Goal: Task Accomplishment & Management: Use online tool/utility

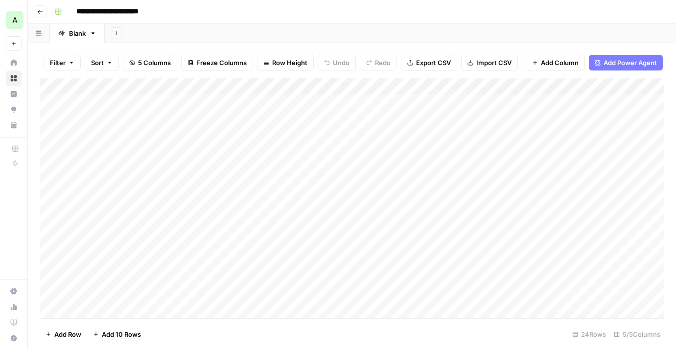
click at [45, 11] on button "Go back" at bounding box center [40, 11] width 13 height 13
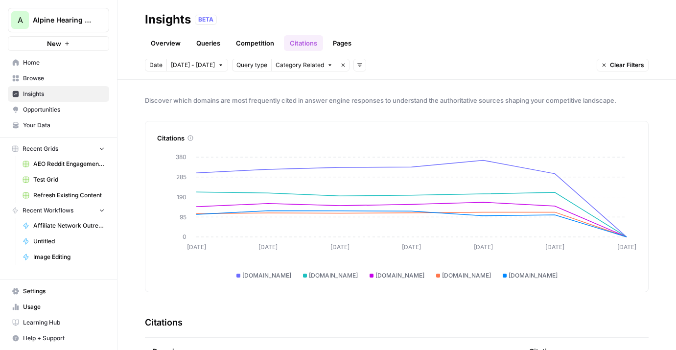
click at [36, 67] on span "Home" at bounding box center [64, 62] width 82 height 9
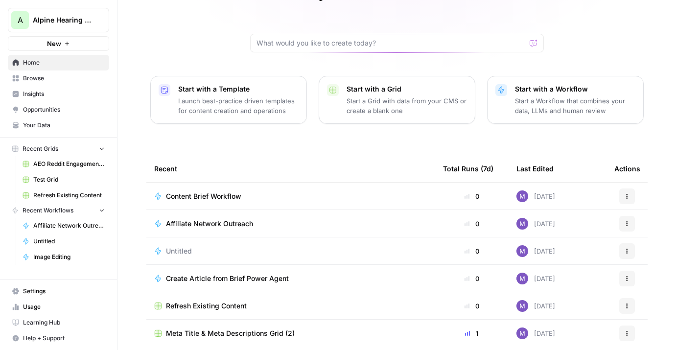
scroll to position [84, 0]
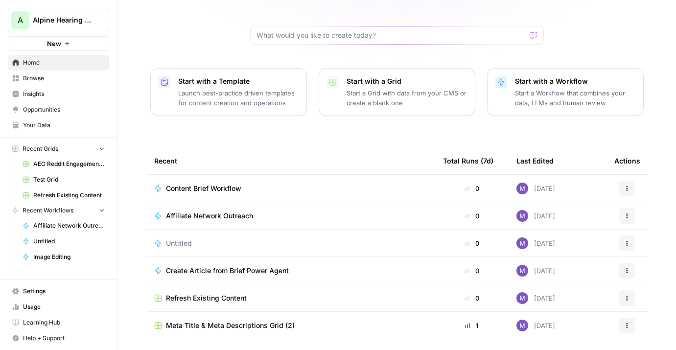
click at [215, 183] on span "Content Brief Workflow" at bounding box center [203, 188] width 75 height 10
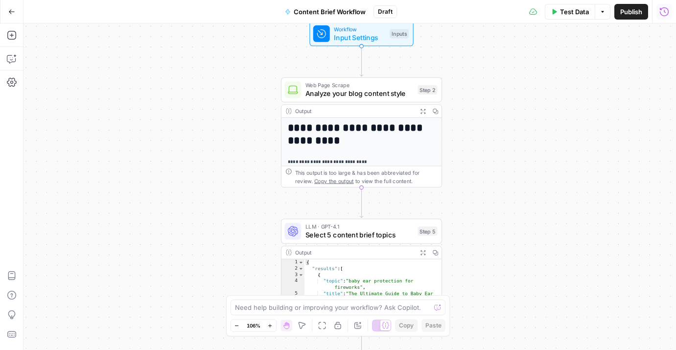
click at [571, 11] on icon "button" at bounding box center [664, 12] width 10 height 10
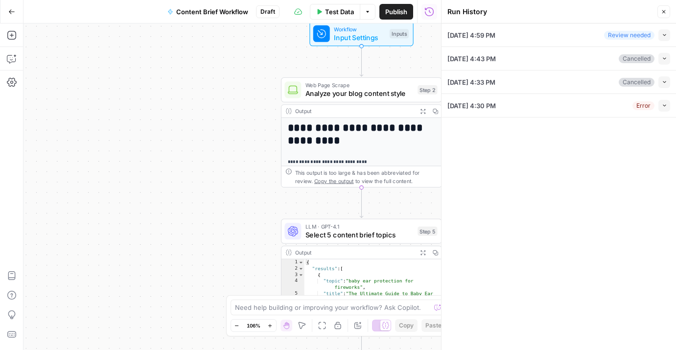
click at [571, 32] on icon "button" at bounding box center [664, 34] width 5 height 5
type input "[URL][DOMAIN_NAME]"
type input "US: Alpine"
type input "Alpine Sitemaps All Markets"
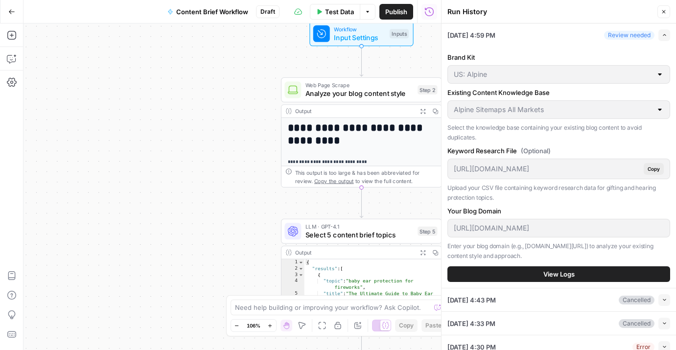
scroll to position [9, 0]
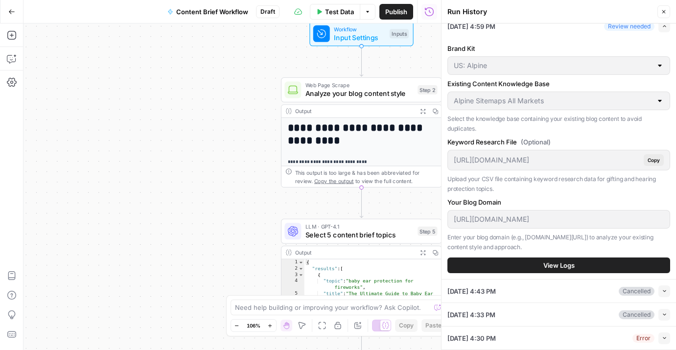
click at [538, 263] on button "View Logs" at bounding box center [558, 265] width 223 height 16
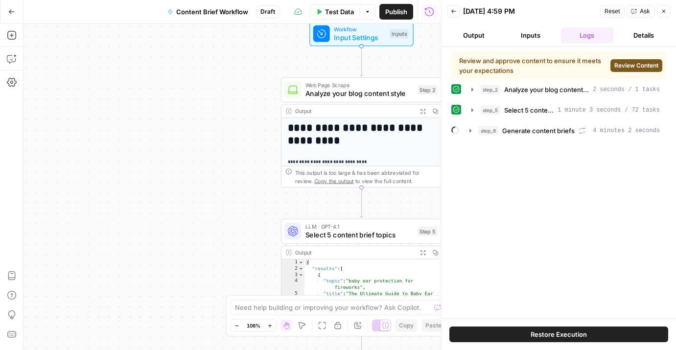
click at [571, 68] on span "Review Content" at bounding box center [636, 65] width 44 height 9
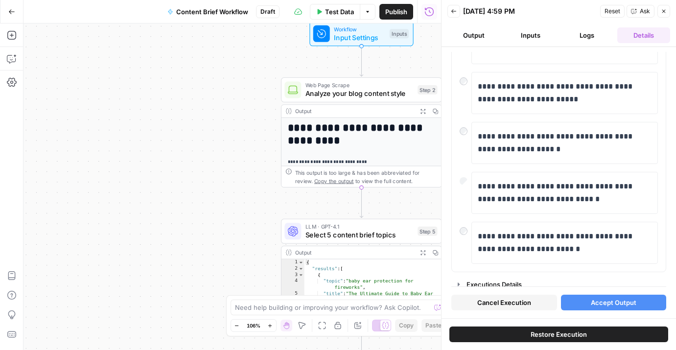
scroll to position [369, 0]
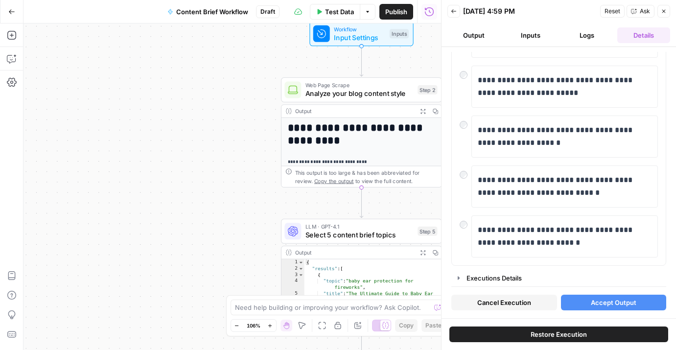
click at [571, 301] on span "Accept Output" at bounding box center [614, 303] width 46 height 10
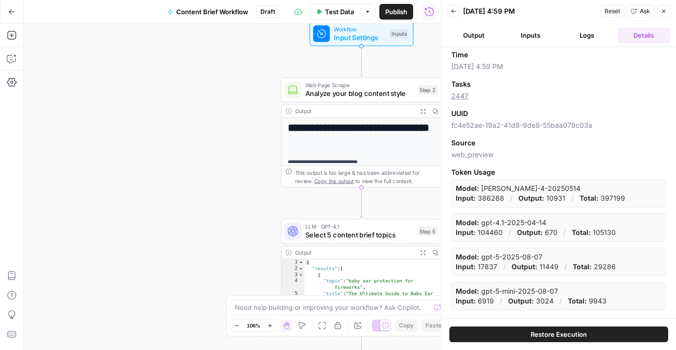
scroll to position [92, 0]
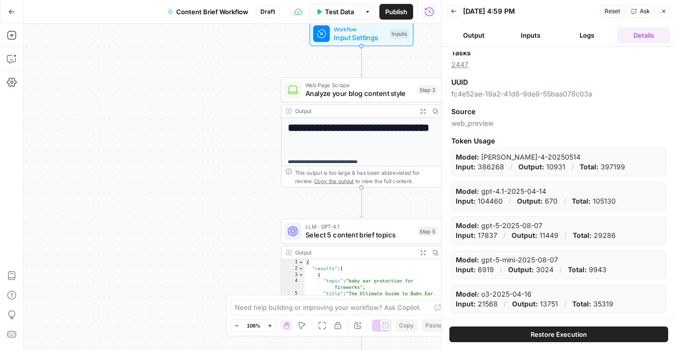
click at [571, 334] on span "Restore Execution" at bounding box center [558, 334] width 56 height 10
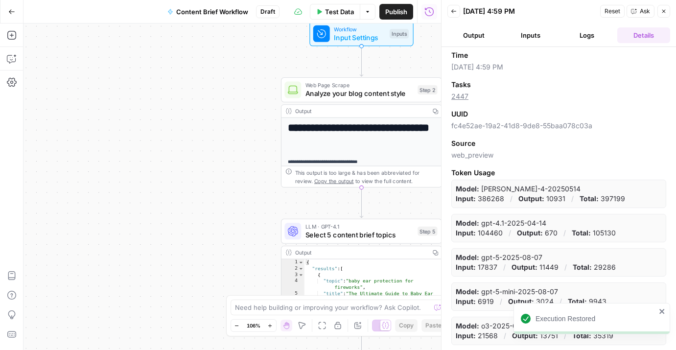
scroll to position [60, 0]
click at [455, 11] on icon "button" at bounding box center [453, 11] width 5 height 4
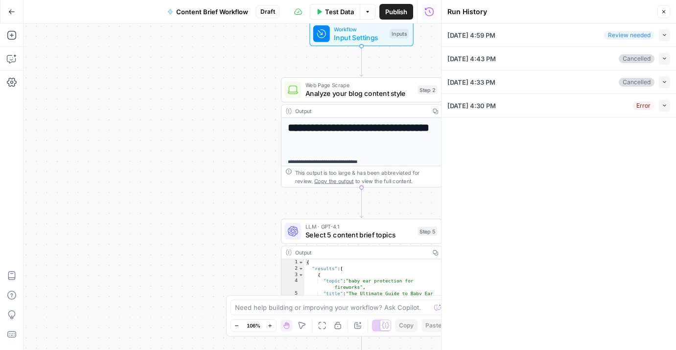
click at [571, 35] on icon "button" at bounding box center [664, 34] width 5 height 5
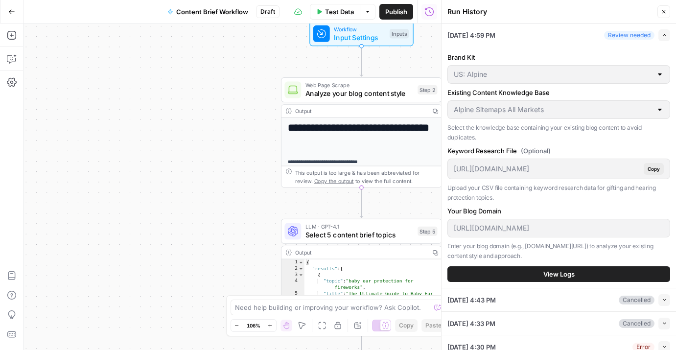
click at [567, 272] on span "View Logs" at bounding box center [558, 274] width 31 height 10
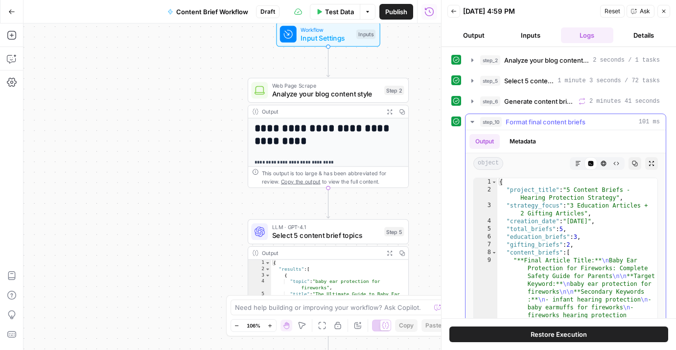
click at [532, 122] on span "Format final content briefs" at bounding box center [545, 122] width 80 height 10
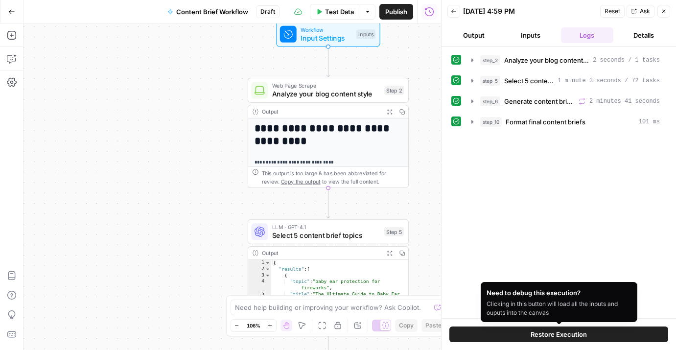
click at [548, 334] on span "Restore Execution" at bounding box center [558, 334] width 56 height 10
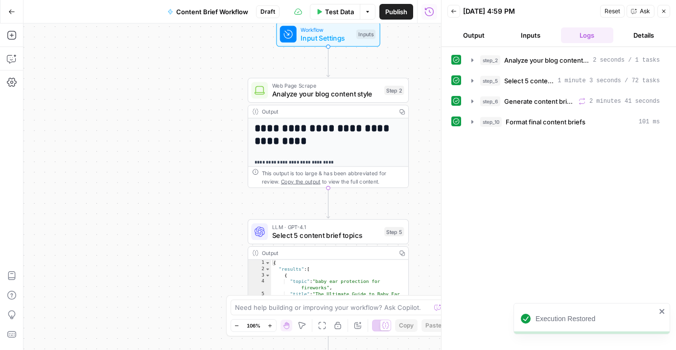
click at [473, 34] on button "Output" at bounding box center [473, 35] width 53 height 16
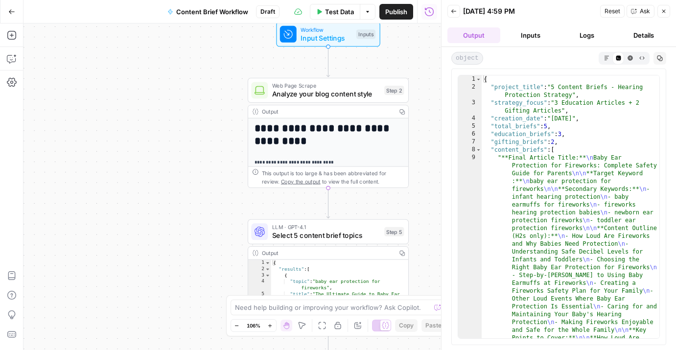
click at [571, 59] on icon "button" at bounding box center [606, 57] width 5 height 5
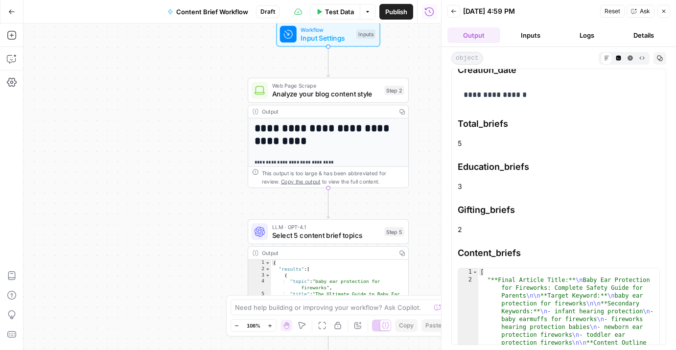
scroll to position [0, 0]
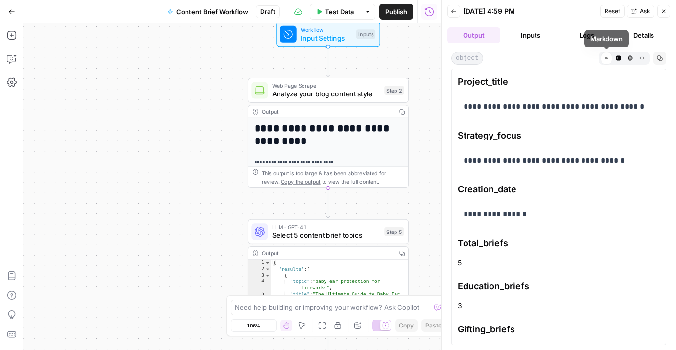
click at [571, 58] on span "Code Editor" at bounding box center [615, 58] width 0 height 0
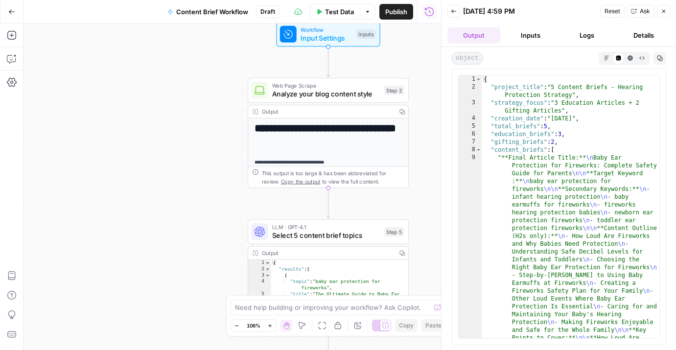
click at [571, 58] on icon "button" at bounding box center [606, 57] width 5 height 5
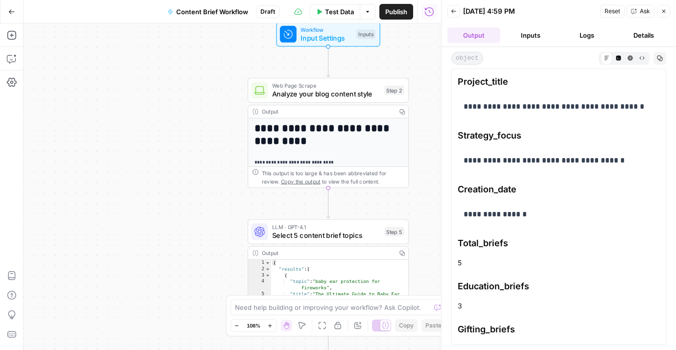
click at [571, 61] on button "Code Editor" at bounding box center [618, 58] width 12 height 12
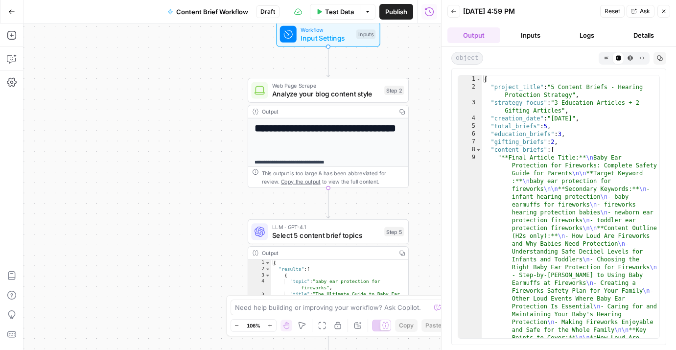
click at [571, 57] on button "Markdown" at bounding box center [606, 58] width 12 height 12
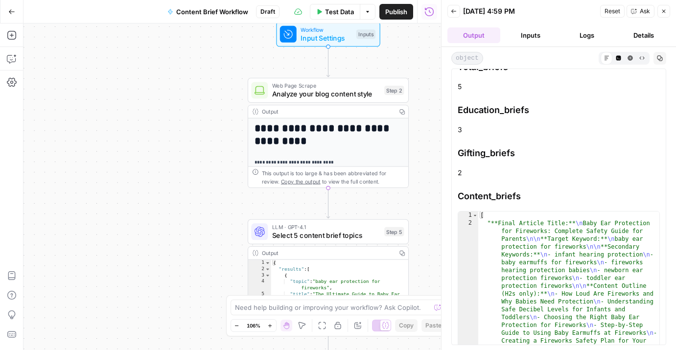
scroll to position [244, 0]
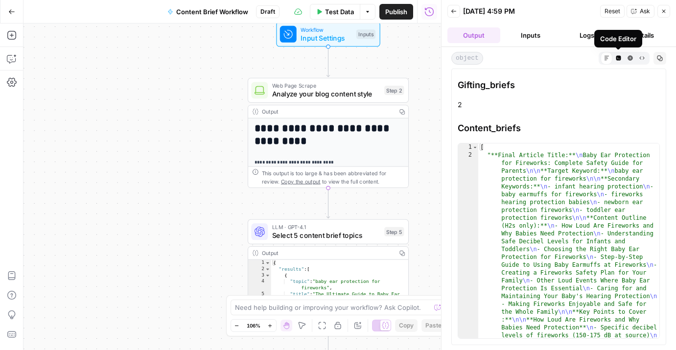
click at [571, 57] on icon "button" at bounding box center [618, 57] width 5 height 5
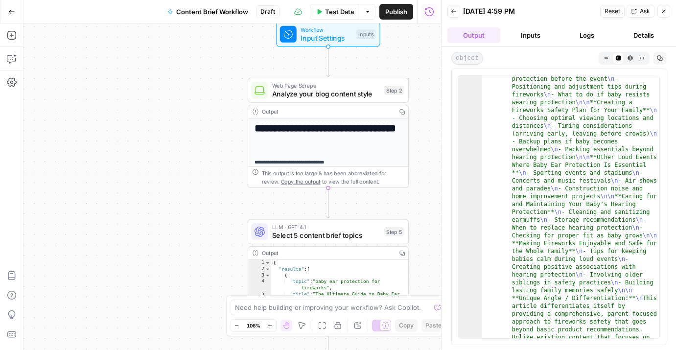
scroll to position [478, 0]
click at [571, 55] on button "Markdown" at bounding box center [606, 58] width 12 height 12
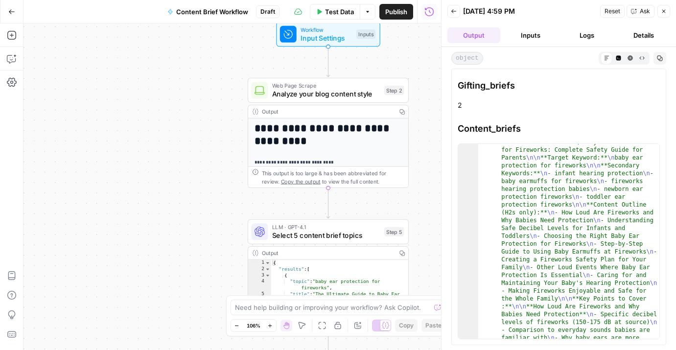
scroll to position [16, 0]
click at [571, 36] on button "Logs" at bounding box center [587, 35] width 53 height 16
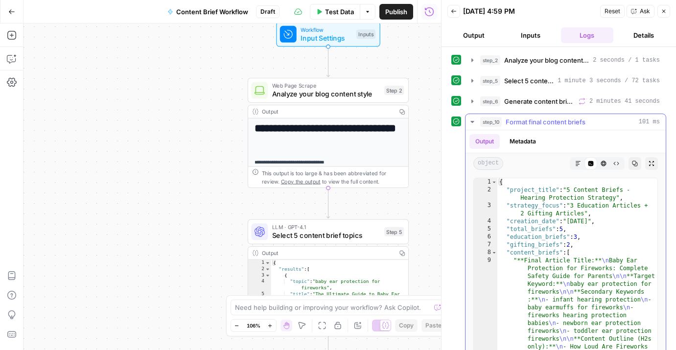
scroll to position [7, 0]
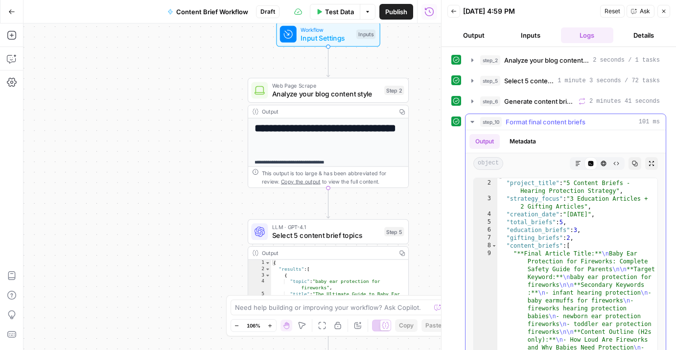
click at [555, 121] on span "Format final content briefs" at bounding box center [545, 122] width 80 height 10
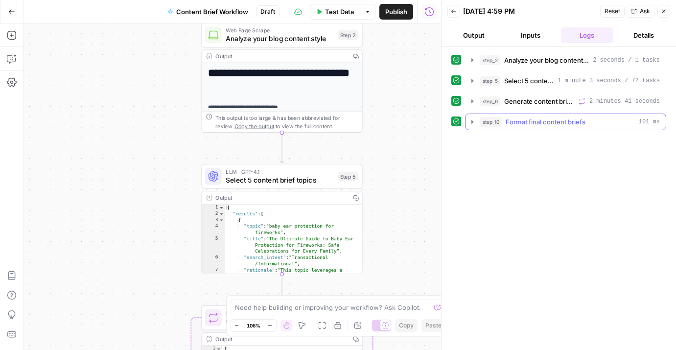
click at [571, 119] on span "Format final content briefs" at bounding box center [545, 122] width 80 height 10
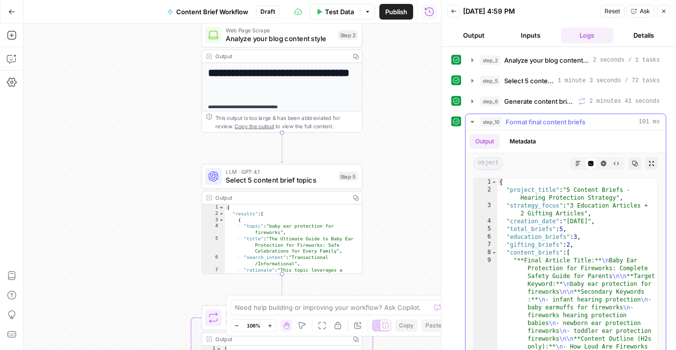
click at [546, 118] on span "Format final content briefs" at bounding box center [545, 122] width 80 height 10
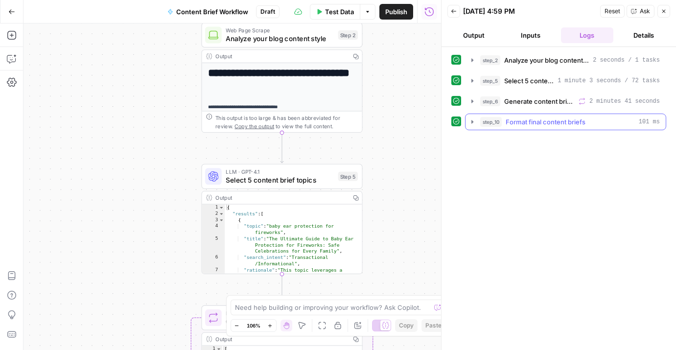
click at [538, 122] on span "Format final content briefs" at bounding box center [545, 122] width 80 height 10
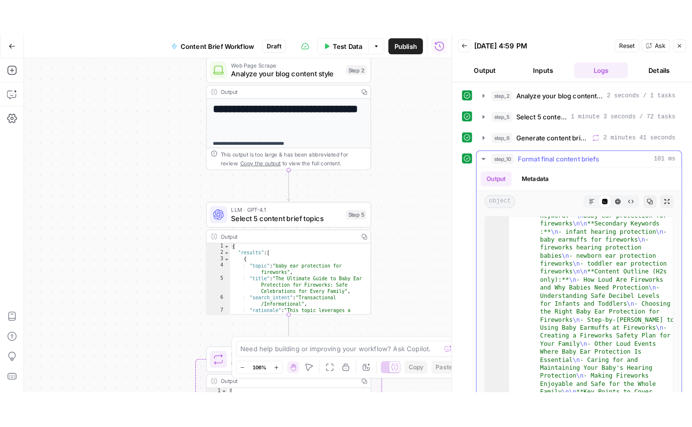
scroll to position [94, 0]
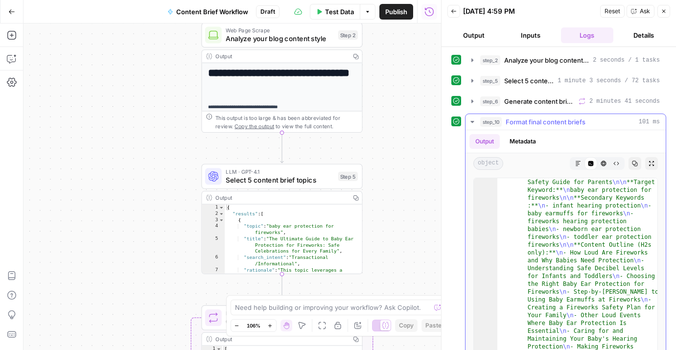
click at [571, 168] on button "Markdown" at bounding box center [578, 163] width 13 height 13
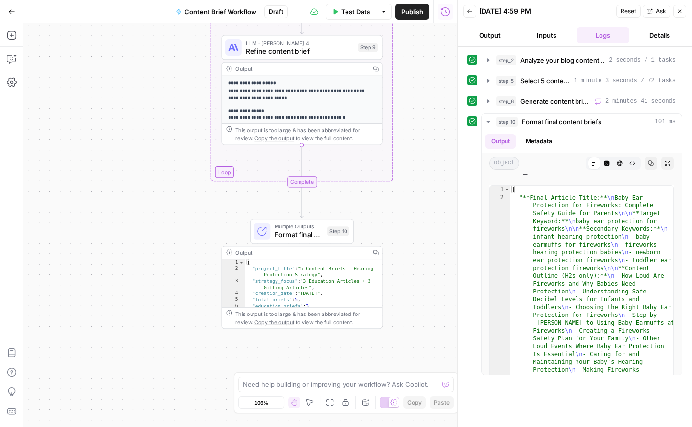
scroll to position [290, 0]
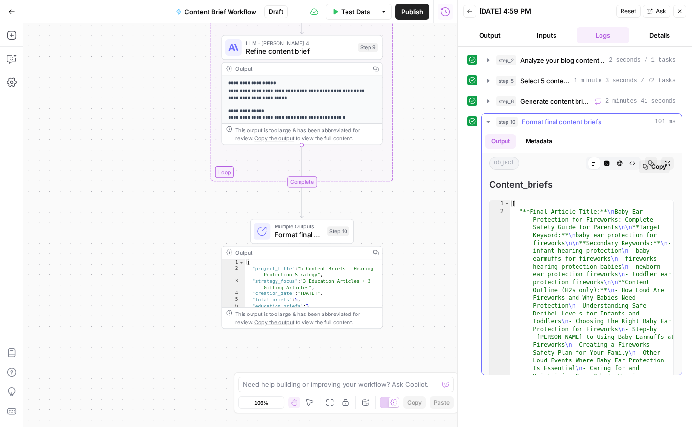
click at [571, 160] on button "Copy" at bounding box center [654, 166] width 31 height 13
click at [571, 163] on button "Copy" at bounding box center [654, 166] width 31 height 13
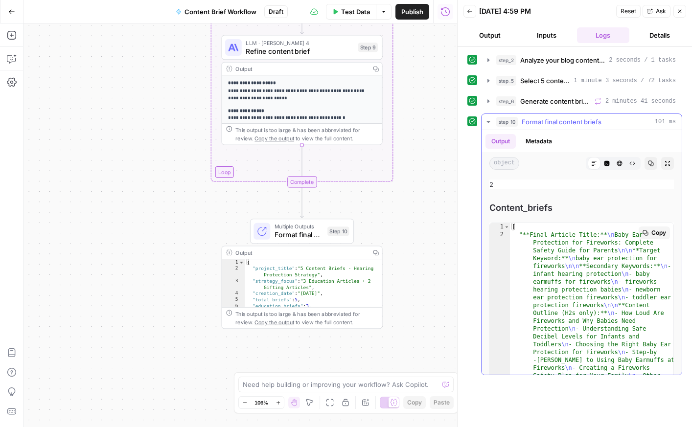
scroll to position [260, 0]
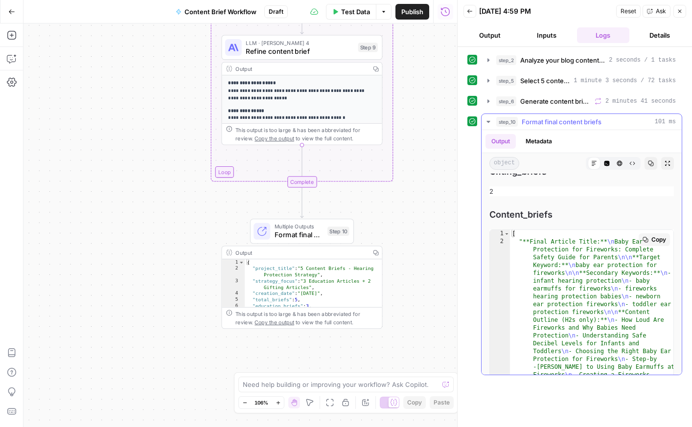
type textarea "*"
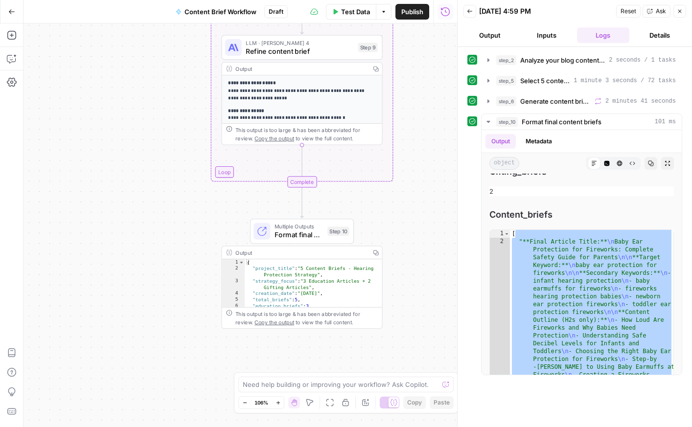
drag, startPoint x: 514, startPoint y: 233, endPoint x: 604, endPoint y: 422, distance: 209.0
click at [571, 349] on div "**********" at bounding box center [574, 237] width 215 height 370
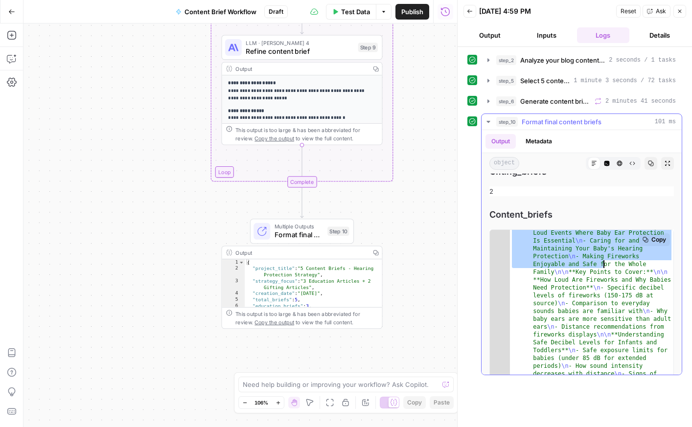
scroll to position [179, 0]
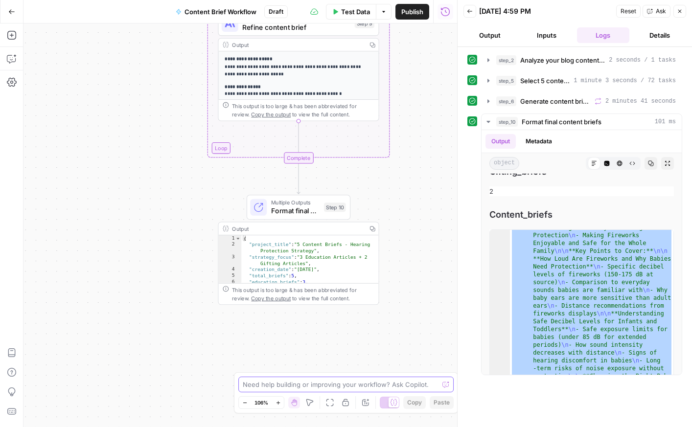
click at [311, 349] on textarea at bounding box center [341, 385] width 196 height 10
click at [558, 125] on span "Format final content briefs" at bounding box center [562, 122] width 80 height 10
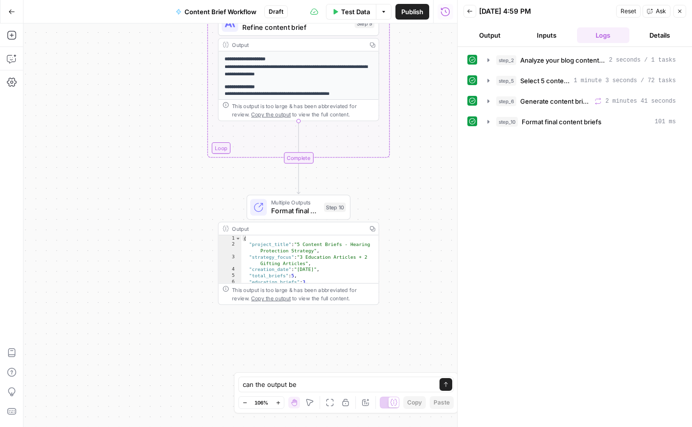
click at [571, 14] on button "Close" at bounding box center [679, 11] width 13 height 13
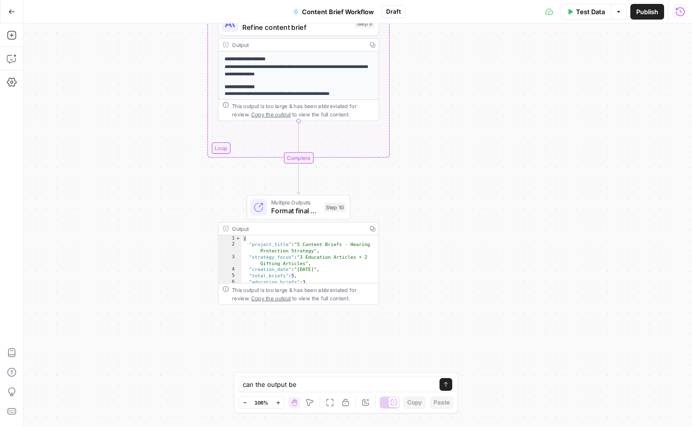
click at [571, 17] on button "Publish" at bounding box center [647, 12] width 34 height 16
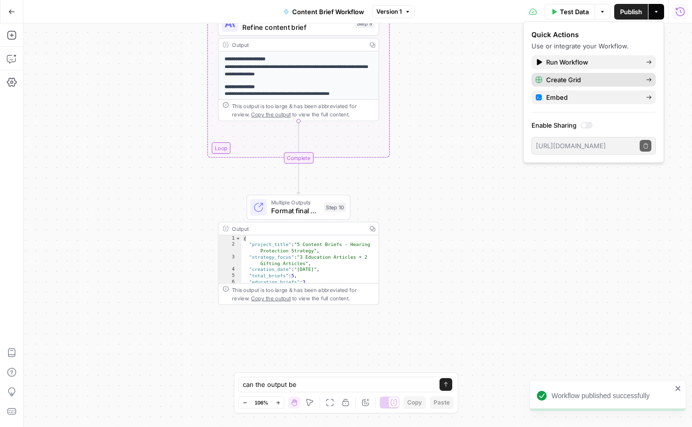
click at [568, 83] on span "Create Grid" at bounding box center [592, 80] width 92 height 10
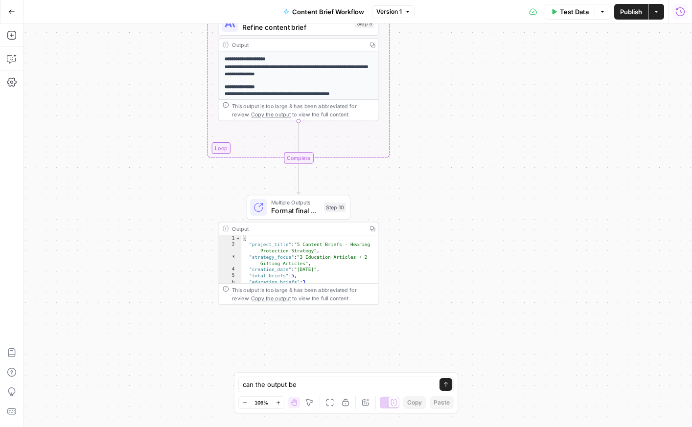
click at [571, 17] on button "Actions" at bounding box center [656, 12] width 16 height 16
click at [571, 12] on button "Options" at bounding box center [603, 12] width 16 height 16
click at [571, 29] on div "**********" at bounding box center [357, 225] width 668 height 404
click at [571, 14] on button "Actions" at bounding box center [656, 12] width 16 height 16
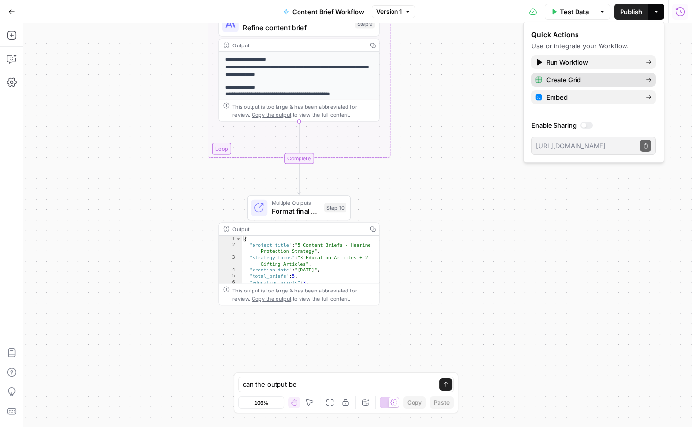
click at [571, 78] on span "Create Grid" at bounding box center [592, 80] width 92 height 10
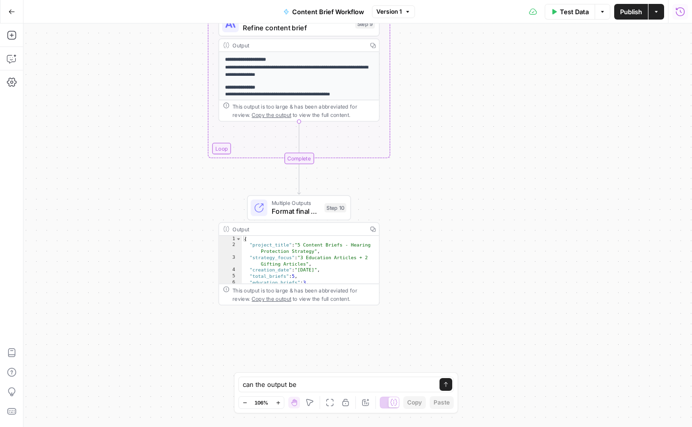
click at [268, 301] on span "Copy the output" at bounding box center [272, 299] width 40 height 6
click at [305, 336] on div "**********" at bounding box center [357, 225] width 668 height 404
click at [309, 349] on textarea "can the output be" at bounding box center [336, 385] width 187 height 10
type textarea "can you separate the output so that each content brief is separated and also fo…"
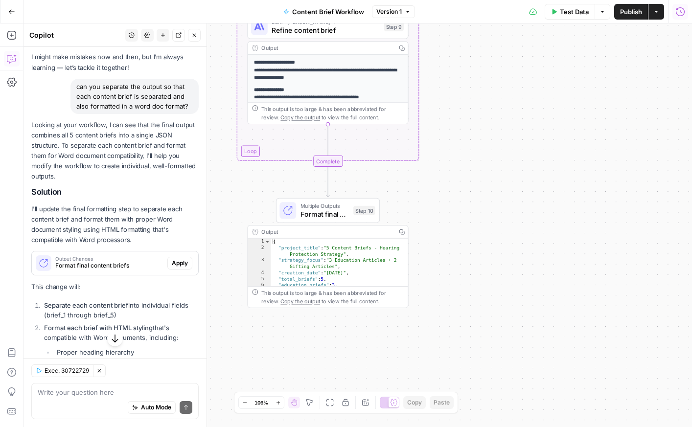
scroll to position [45, 0]
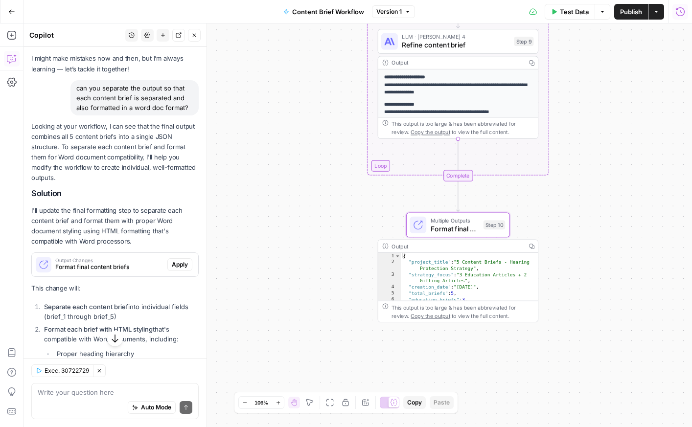
click at [169, 264] on button "Apply" at bounding box center [179, 264] width 25 height 13
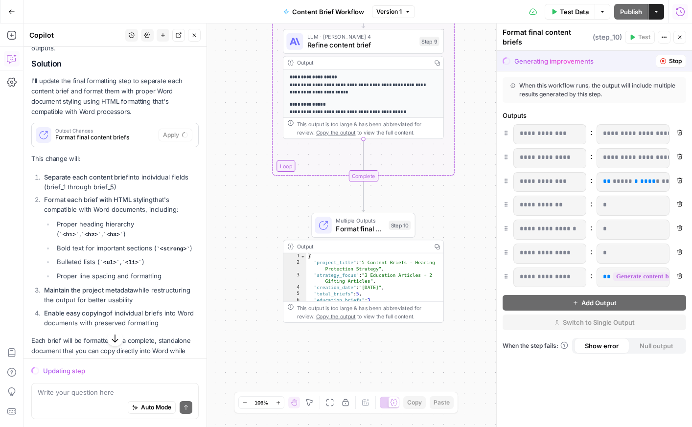
scroll to position [206, 0]
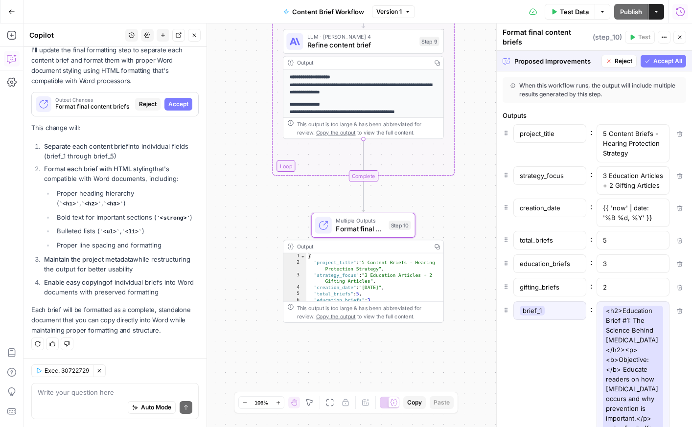
click at [177, 104] on span "Accept" at bounding box center [178, 104] width 20 height 9
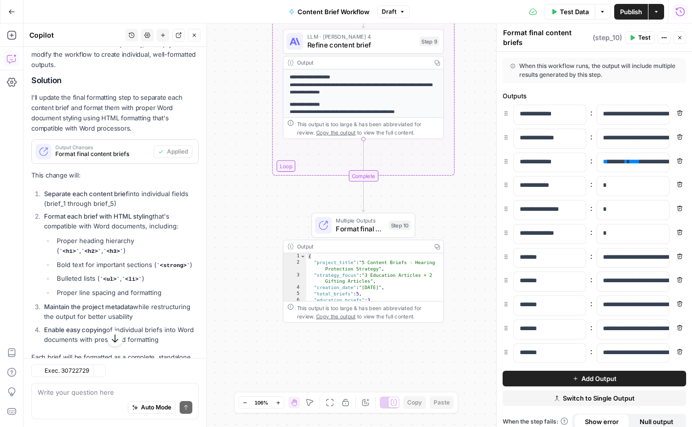
scroll to position [221, 0]
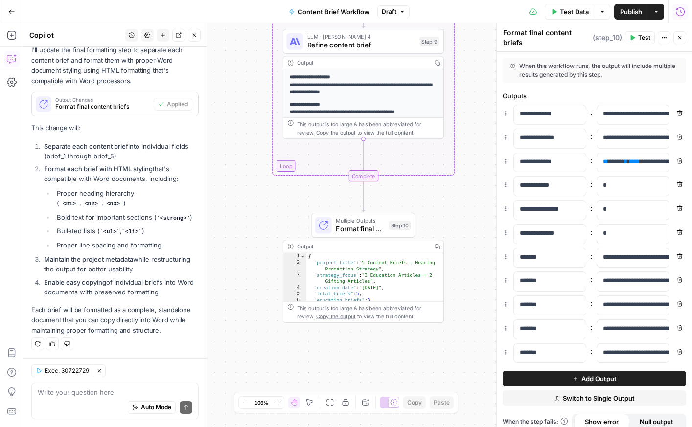
click at [571, 40] on span "Test" at bounding box center [644, 37] width 12 height 9
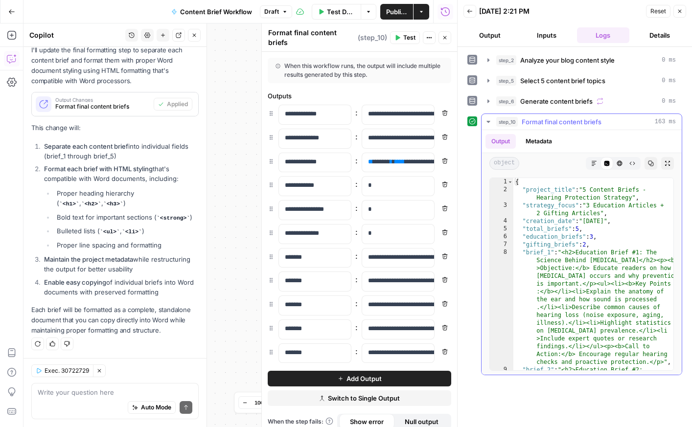
click at [571, 161] on icon "button" at bounding box center [594, 163] width 6 height 6
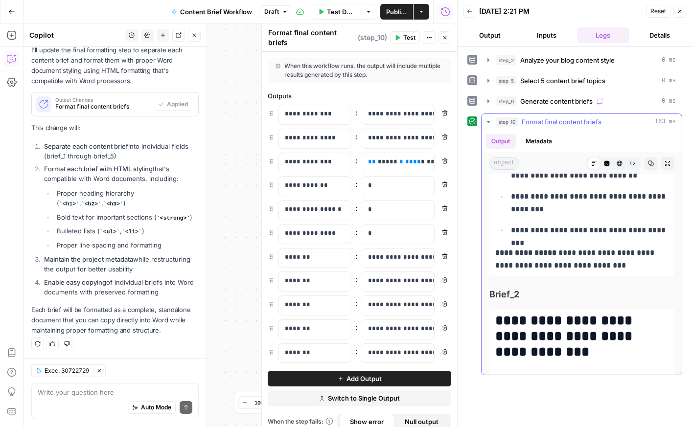
scroll to position [489, 0]
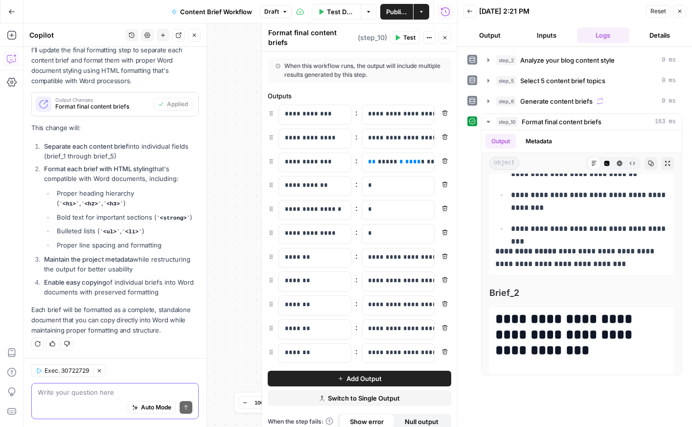
click at [84, 349] on textarea at bounding box center [115, 393] width 155 height 10
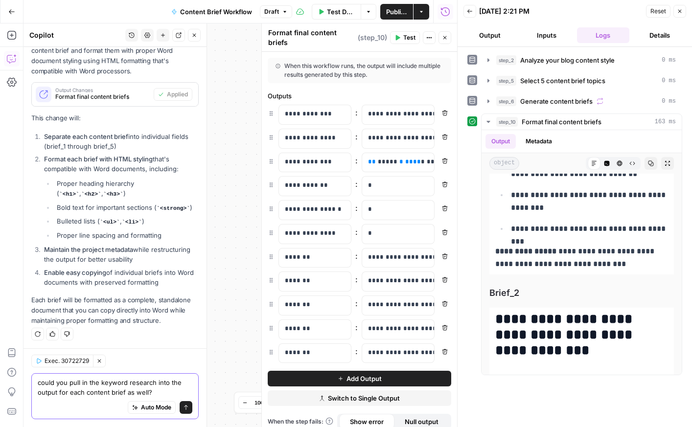
type textarea "could you pull in the keyword research into the output for each content brief a…"
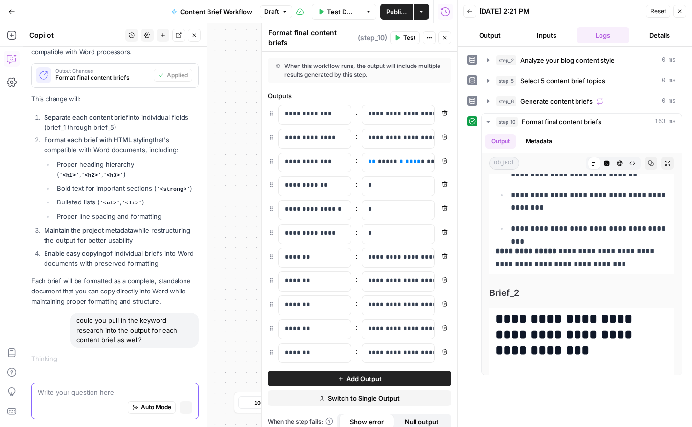
scroll to position [234, 0]
click at [571, 123] on span "Format final content briefs" at bounding box center [562, 122] width 80 height 10
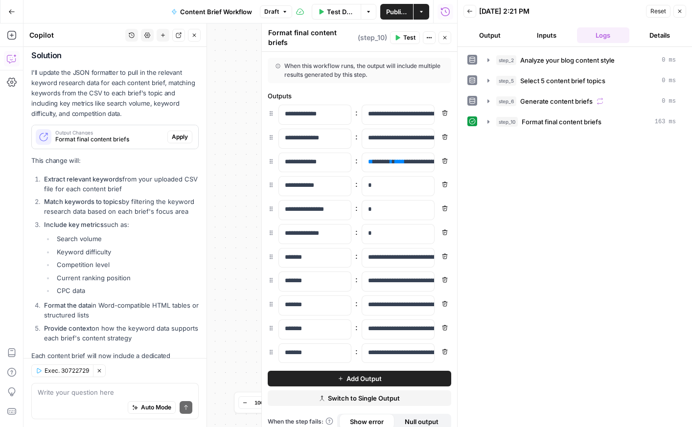
scroll to position [578, 0]
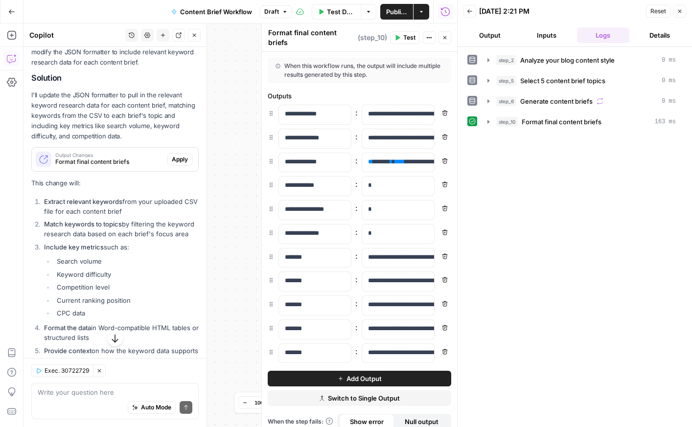
click at [174, 159] on span "Apply" at bounding box center [180, 159] width 16 height 9
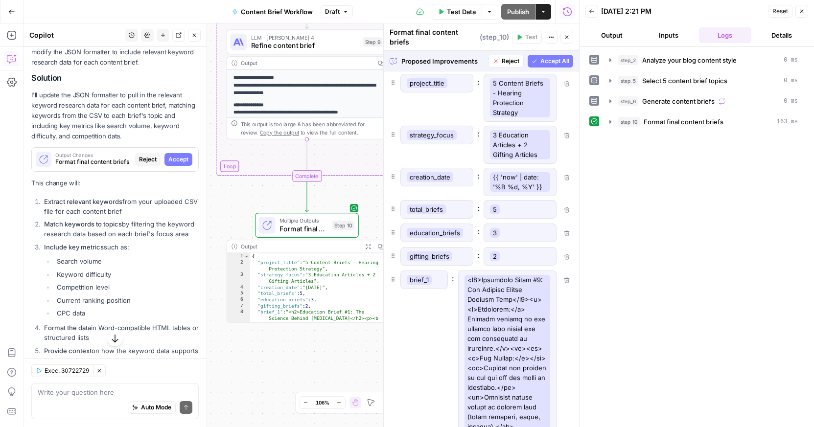
scroll to position [0, 0]
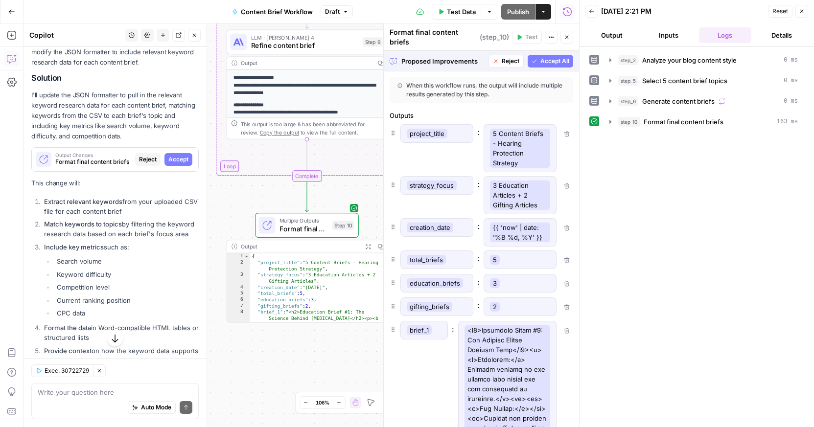
click at [552, 59] on span "Accept All" at bounding box center [554, 61] width 29 height 9
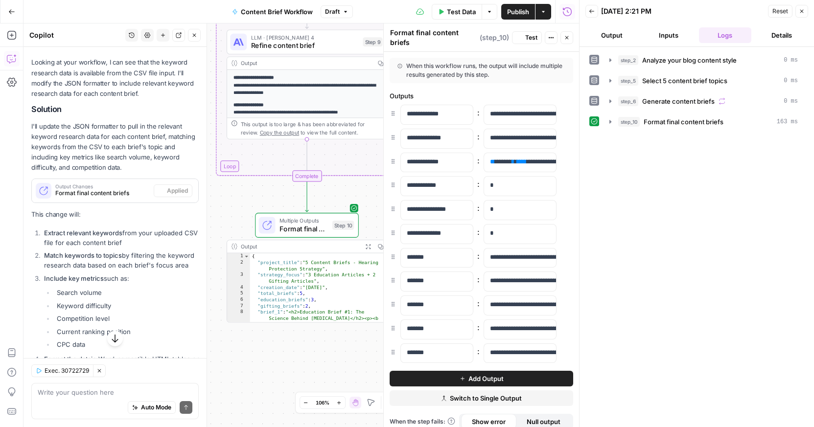
scroll to position [594, 0]
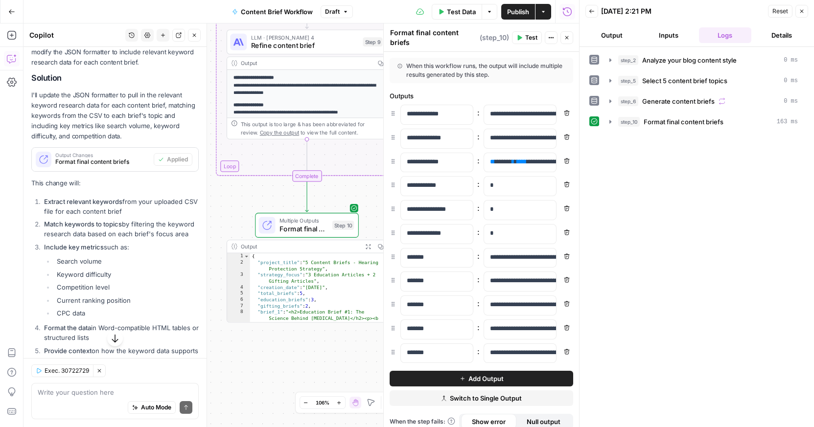
click at [525, 349] on button "Add Output" at bounding box center [480, 379] width 183 height 16
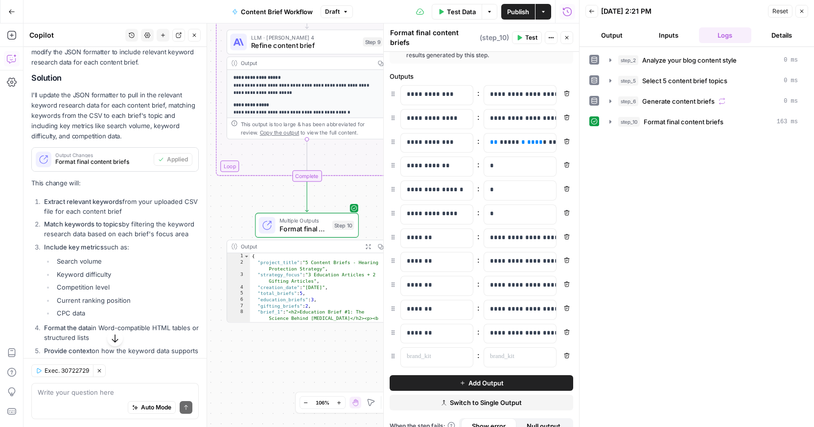
scroll to position [32, 0]
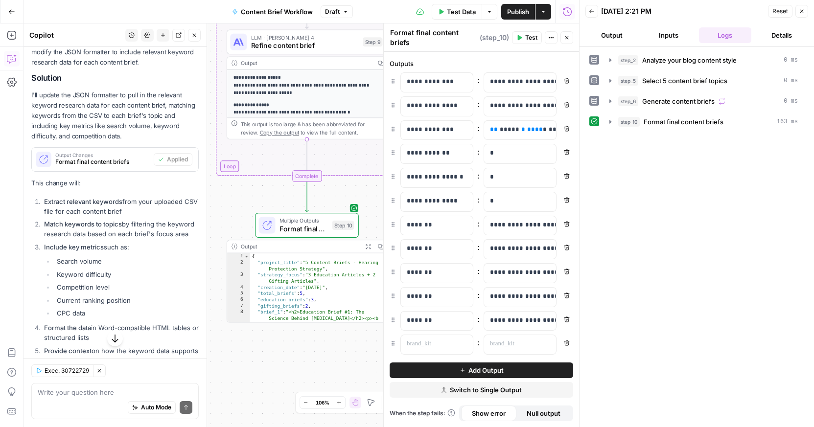
click at [488, 349] on span "Add Output" at bounding box center [485, 371] width 35 height 10
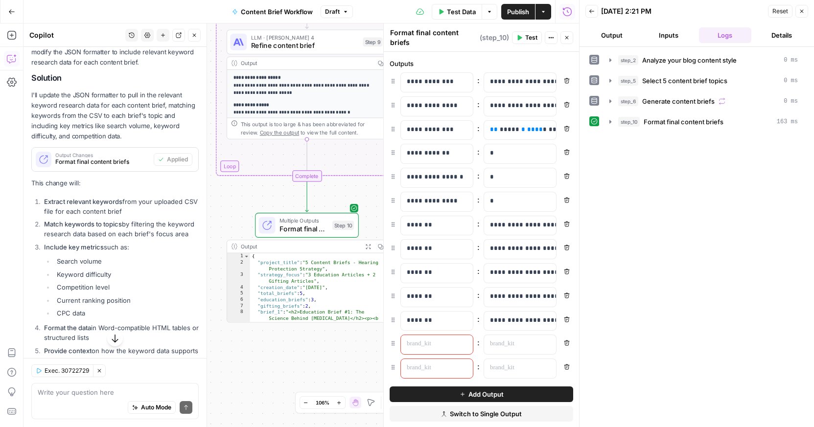
click at [568, 349] on icon "button" at bounding box center [567, 367] width 6 height 6
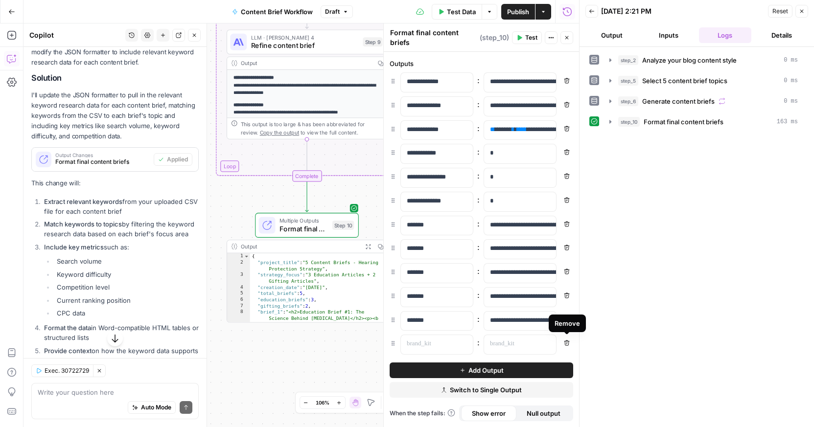
click at [564, 343] on icon "button" at bounding box center [567, 343] width 6 height 6
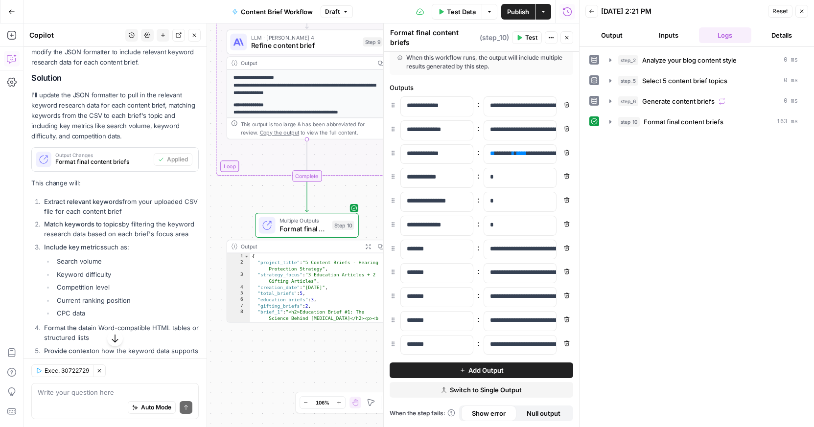
click at [527, 37] on span "Test" at bounding box center [531, 37] width 12 height 9
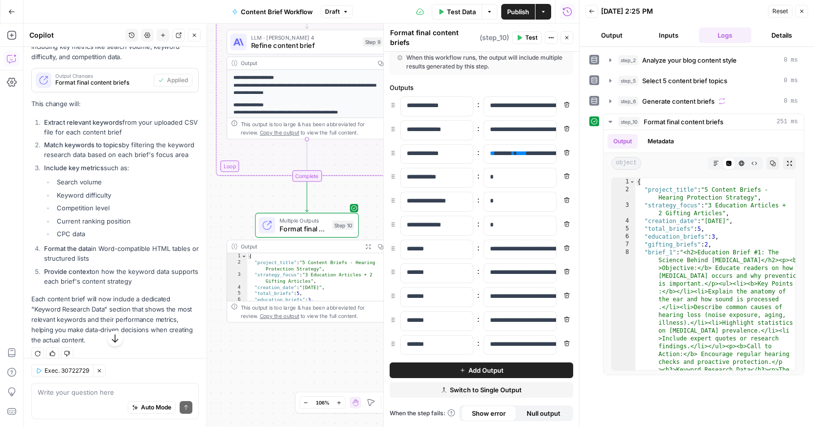
scroll to position [683, 0]
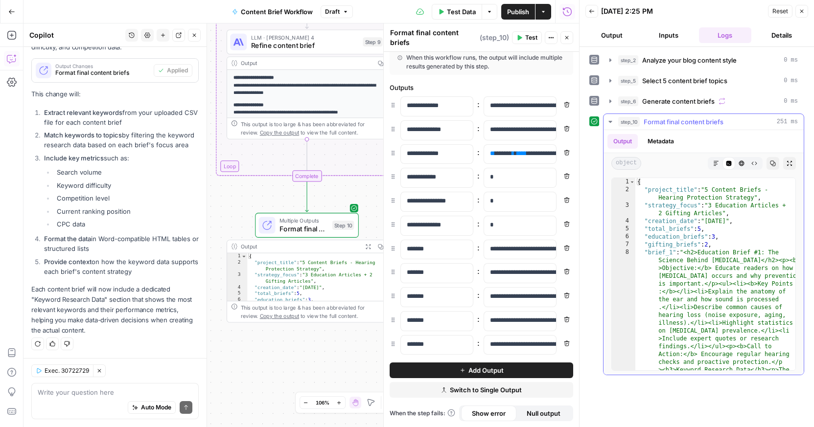
click at [571, 159] on button "Markdown" at bounding box center [716, 163] width 13 height 13
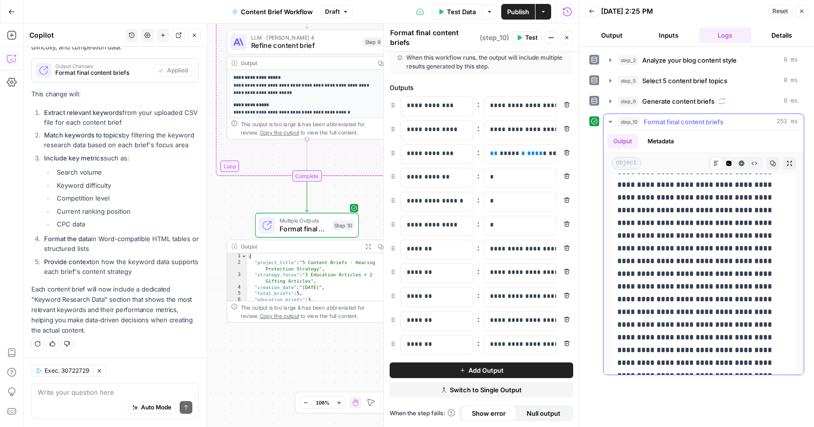
scroll to position [1108, 0]
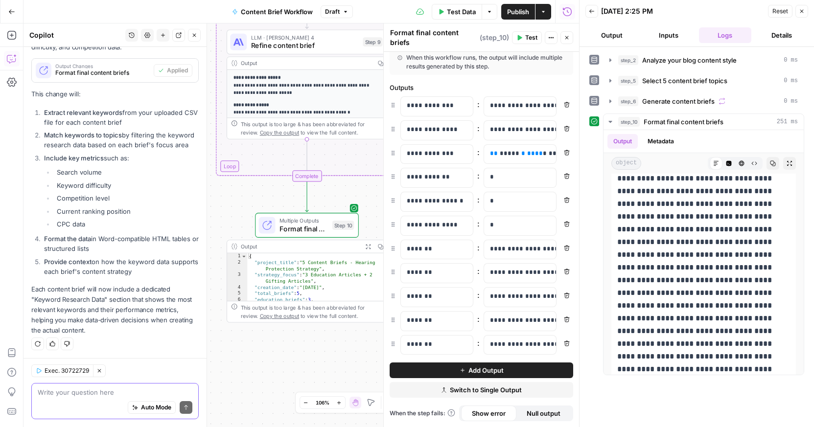
click at [127, 349] on textarea at bounding box center [115, 393] width 155 height 10
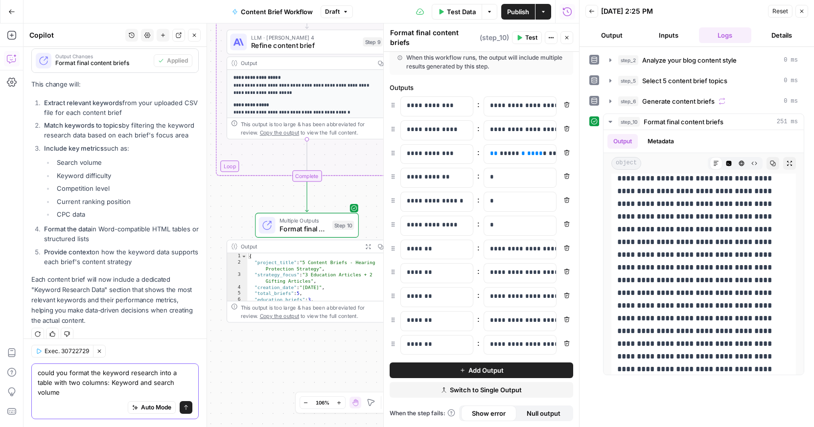
type textarea "could you format the keyword research into a table with two columns: Keyword an…"
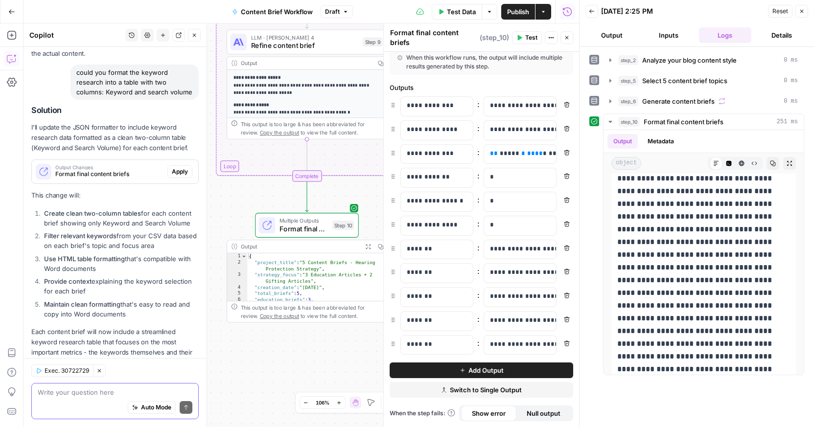
scroll to position [956, 0]
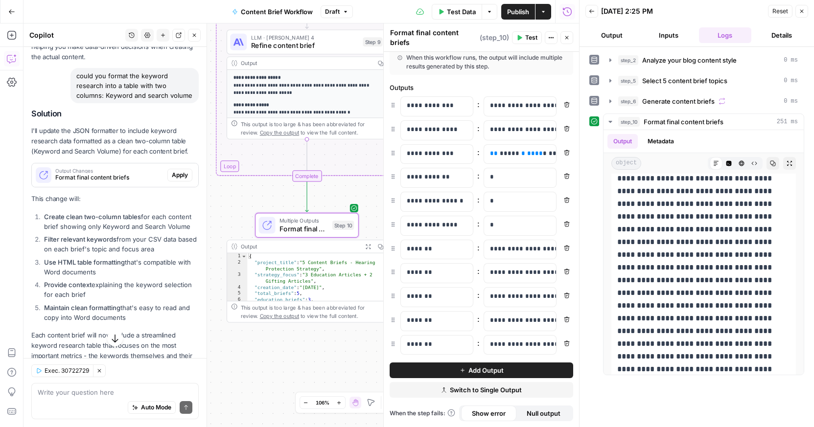
click at [184, 171] on span "Apply" at bounding box center [180, 175] width 16 height 9
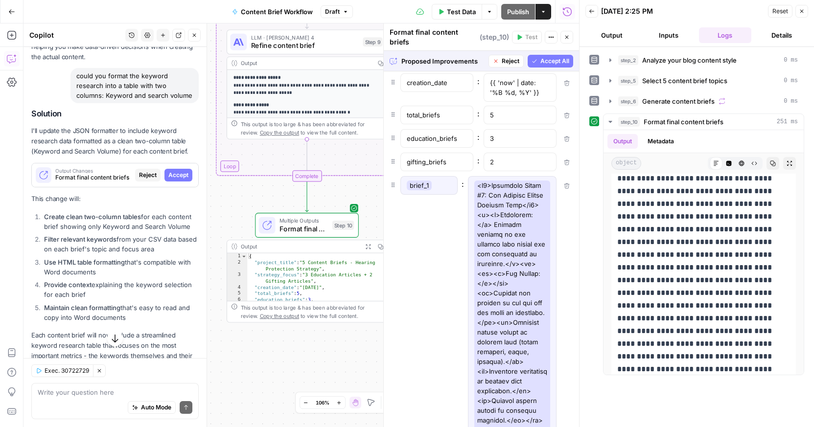
scroll to position [148, 0]
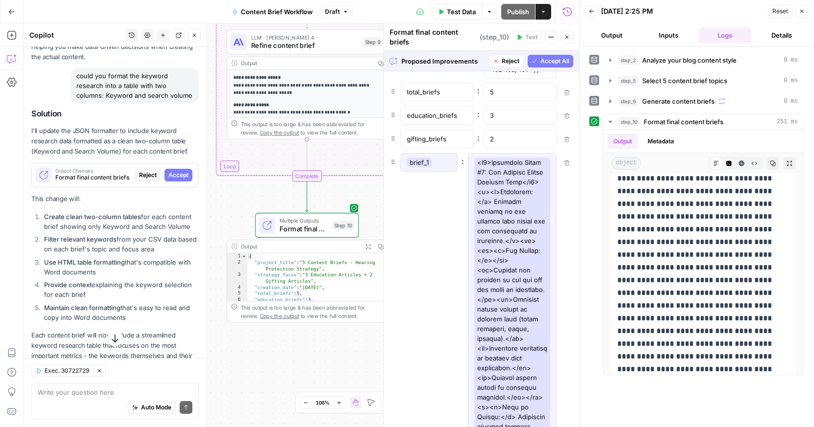
click at [177, 172] on span "Accept" at bounding box center [178, 175] width 20 height 9
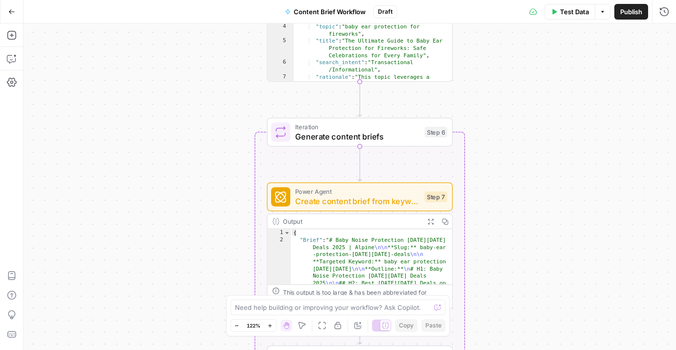
click at [9, 9] on icon "button" at bounding box center [11, 11] width 7 height 7
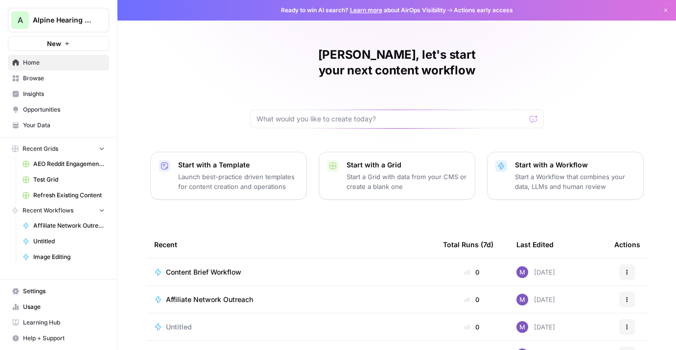
click at [59, 107] on span "Opportunities" at bounding box center [64, 109] width 82 height 9
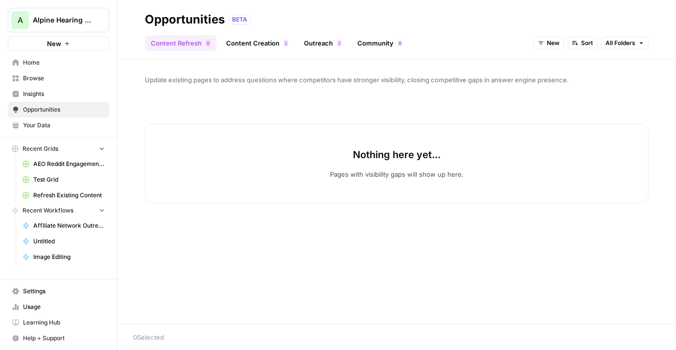
click at [252, 39] on link "Content Creation 2" at bounding box center [257, 43] width 74 height 16
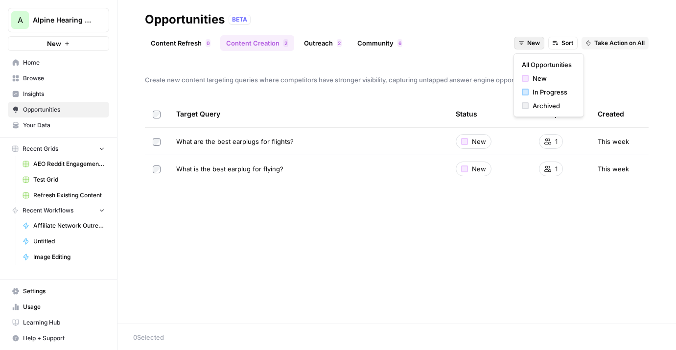
click at [521, 37] on button "New" at bounding box center [529, 43] width 30 height 13
click at [529, 64] on span "All Opportunities" at bounding box center [547, 65] width 50 height 10
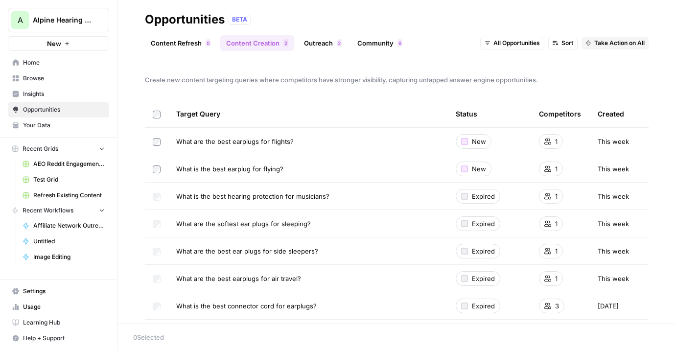
click at [30, 94] on span "Insights" at bounding box center [64, 94] width 82 height 9
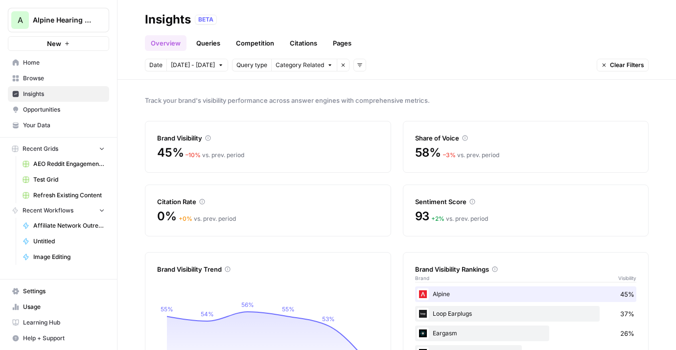
click at [436, 42] on div "Overview Queries Competition Citations Pages" at bounding box center [397, 38] width 504 height 23
click at [38, 110] on span "Opportunities" at bounding box center [64, 109] width 82 height 9
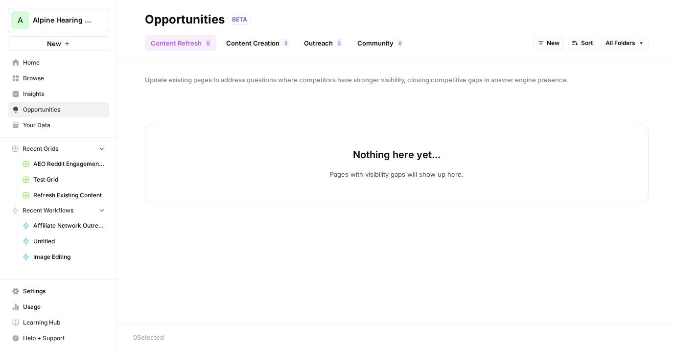
click at [262, 41] on link "Content Creation 2" at bounding box center [257, 43] width 74 height 16
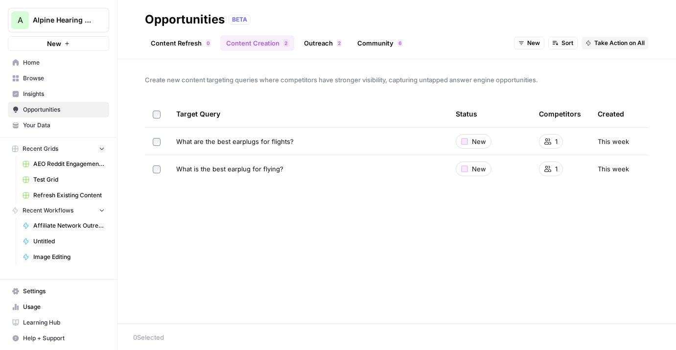
click at [325, 41] on link "Outreach 2" at bounding box center [322, 43] width 49 height 16
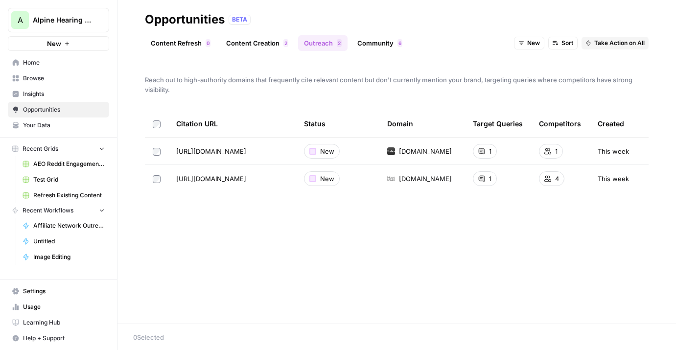
click at [379, 46] on link "Community 6" at bounding box center [379, 43] width 57 height 16
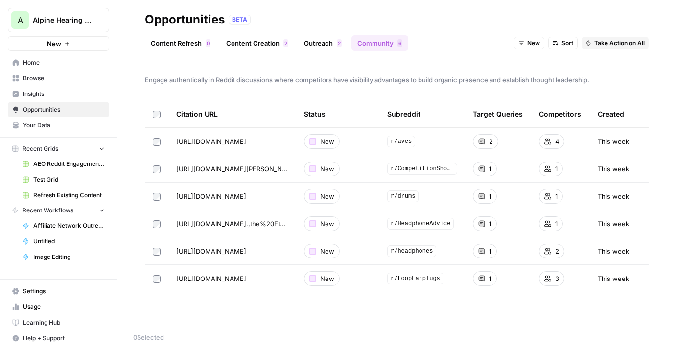
click at [38, 92] on span "Insights" at bounding box center [64, 94] width 82 height 9
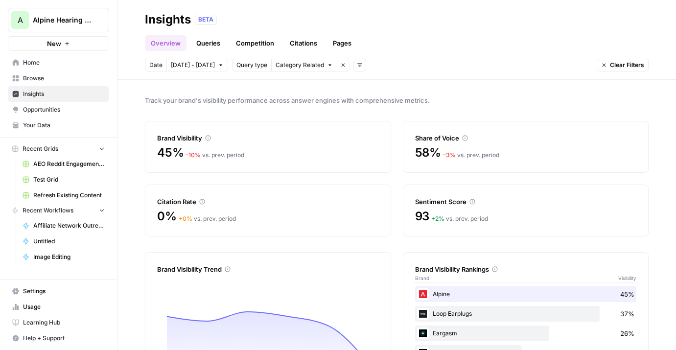
click at [220, 45] on link "Queries" at bounding box center [208, 43] width 36 height 16
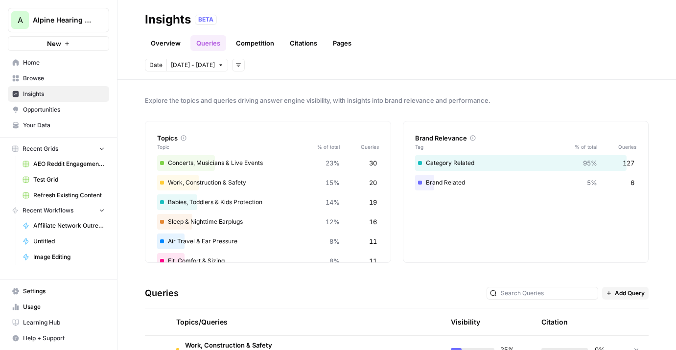
click at [253, 45] on link "Competition" at bounding box center [255, 43] width 50 height 16
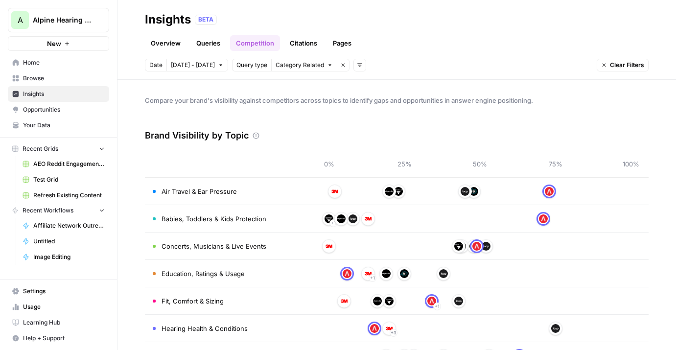
click at [306, 43] on link "Citations" at bounding box center [303, 43] width 39 height 16
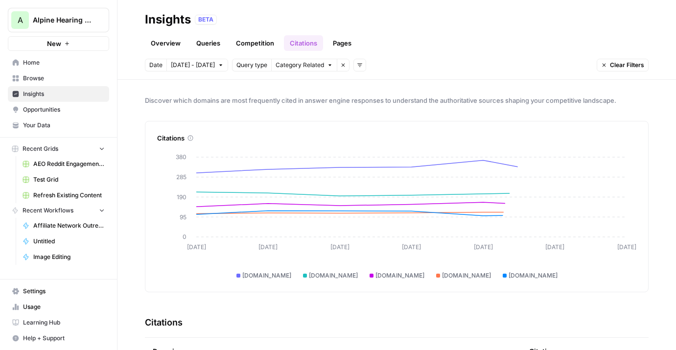
click at [343, 41] on link "Pages" at bounding box center [342, 43] width 30 height 16
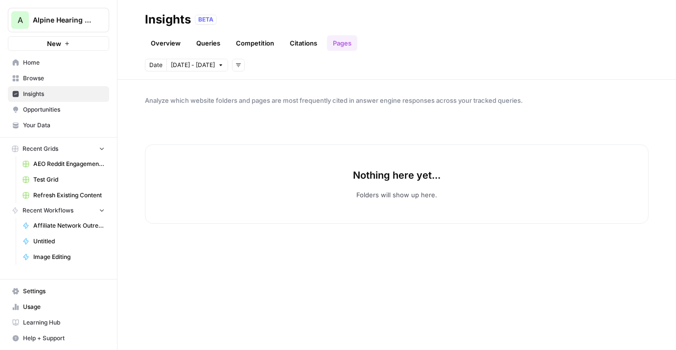
click at [310, 47] on link "Citations" at bounding box center [303, 43] width 39 height 16
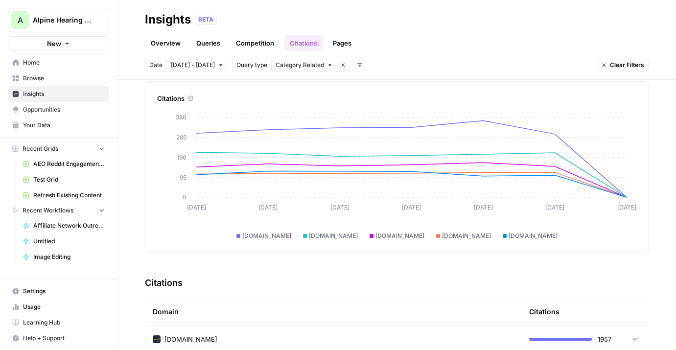
scroll to position [39, 0]
click at [166, 45] on link "Overview" at bounding box center [166, 43] width 42 height 16
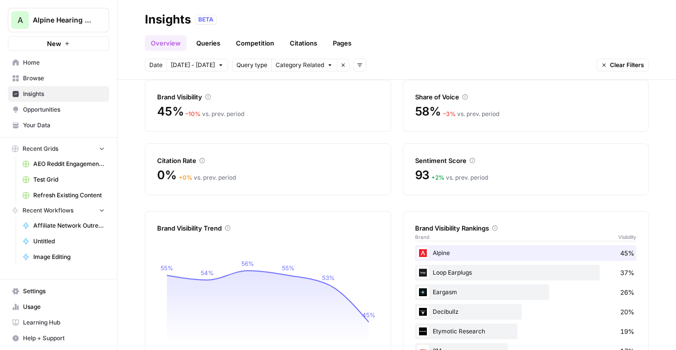
scroll to position [39, 0]
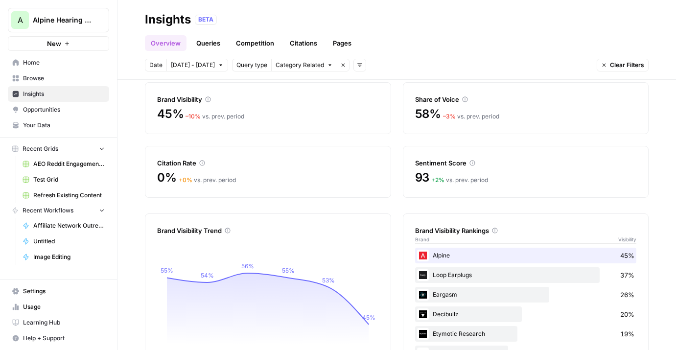
click at [470, 162] on icon at bounding box center [472, 163] width 6 height 6
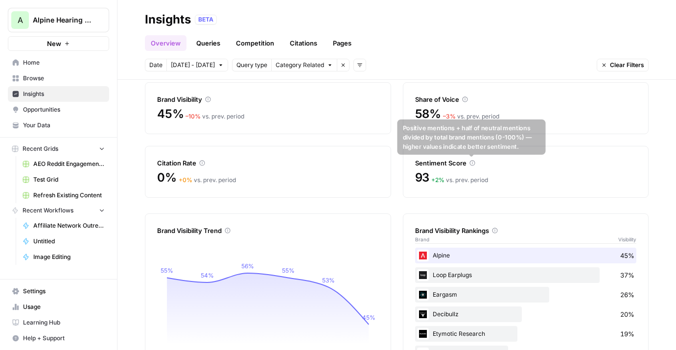
click at [472, 163] on icon at bounding box center [472, 163] width 6 height 6
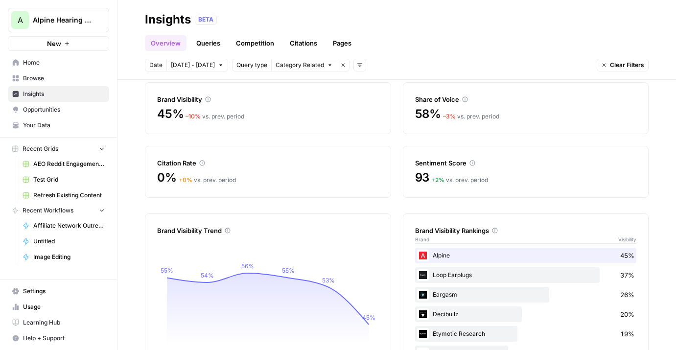
click at [472, 163] on icon at bounding box center [472, 163] width 6 height 6
click at [471, 163] on icon at bounding box center [471, 162] width 5 height 5
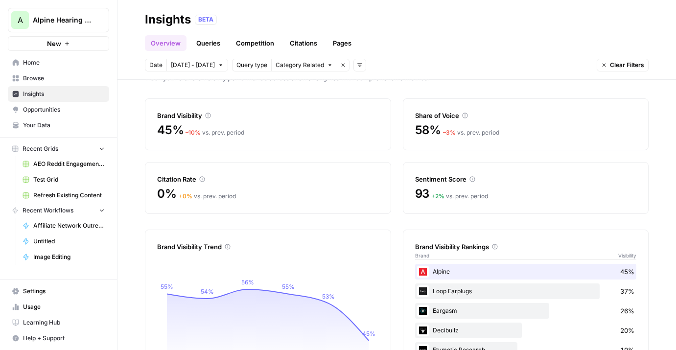
scroll to position [14, 0]
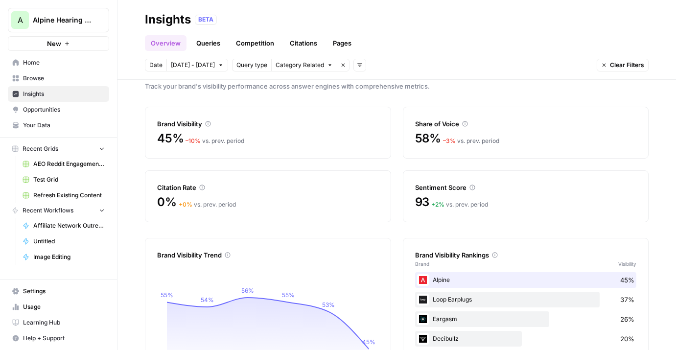
click at [216, 40] on link "Queries" at bounding box center [208, 43] width 36 height 16
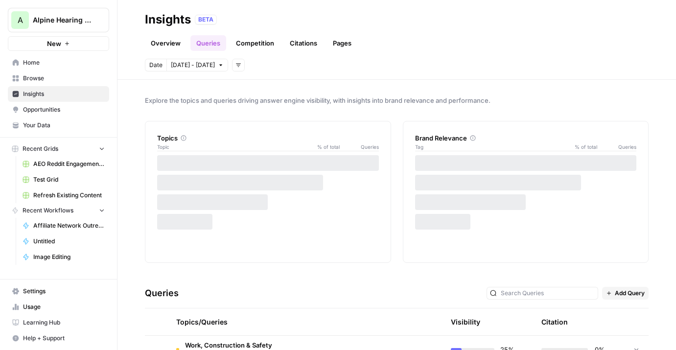
click at [167, 44] on link "Overview" at bounding box center [166, 43] width 42 height 16
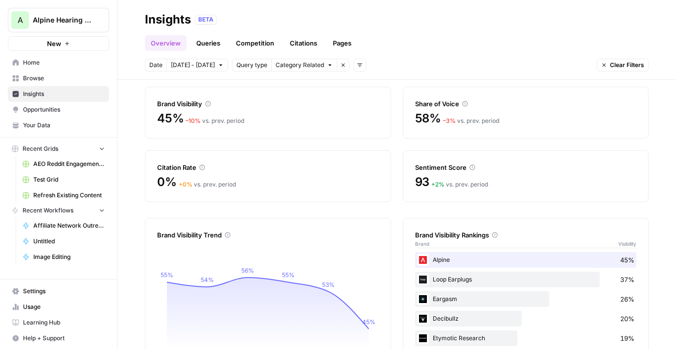
scroll to position [34, 0]
click at [207, 43] on link "Queries" at bounding box center [208, 43] width 36 height 16
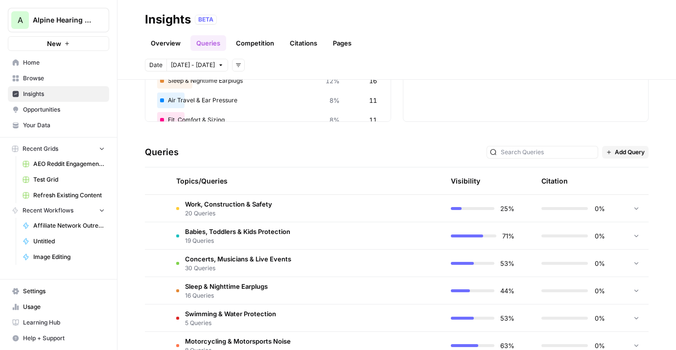
scroll to position [142, 0]
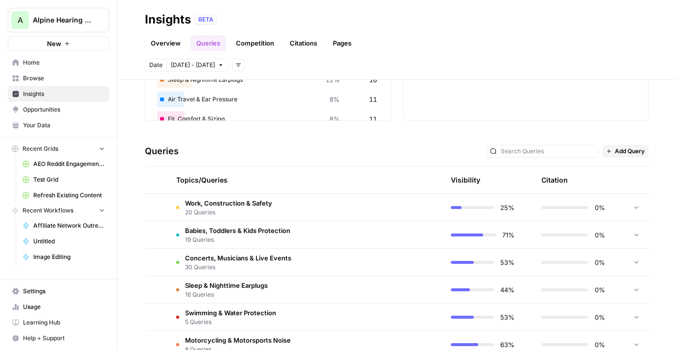
click at [249, 208] on span "20 Queries" at bounding box center [228, 212] width 87 height 9
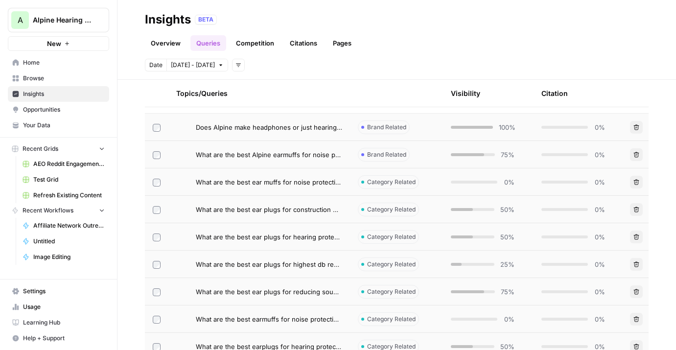
scroll to position [254, 0]
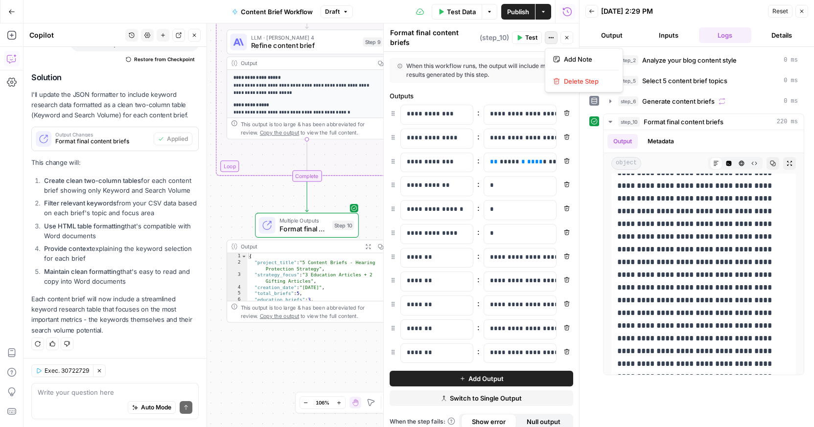
click at [553, 36] on icon "button" at bounding box center [551, 38] width 6 height 6
click at [588, 24] on header "Back 10/09/25 at 2:29 PM Reset Close Output Inputs Logs Details" at bounding box center [696, 23] width 234 height 47
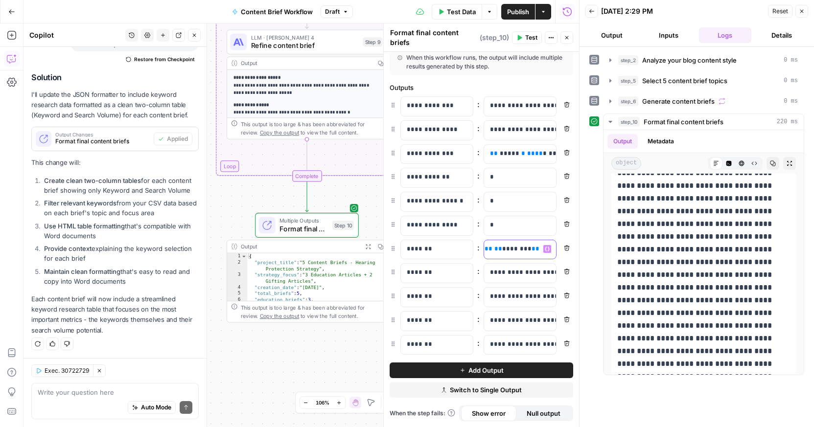
scroll to position [0, 3858]
drag, startPoint x: 490, startPoint y: 249, endPoint x: 600, endPoint y: 255, distance: 110.3
click at [600, 255] on body "**********" at bounding box center [407, 213] width 814 height 427
click at [546, 250] on icon "button" at bounding box center [547, 249] width 5 height 5
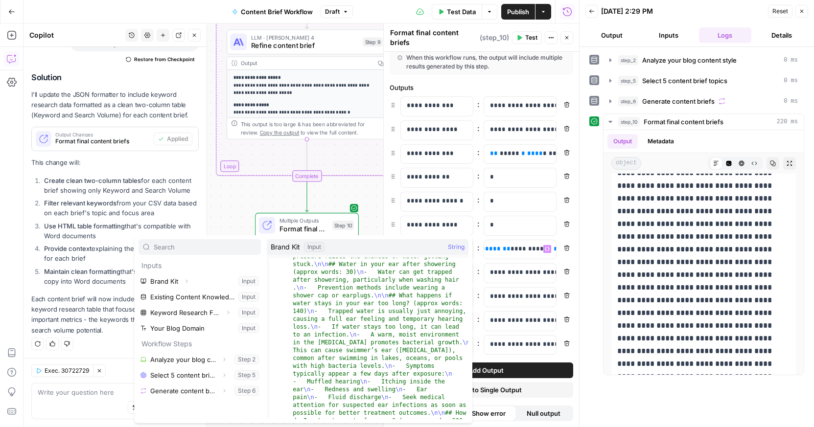
scroll to position [773, 0]
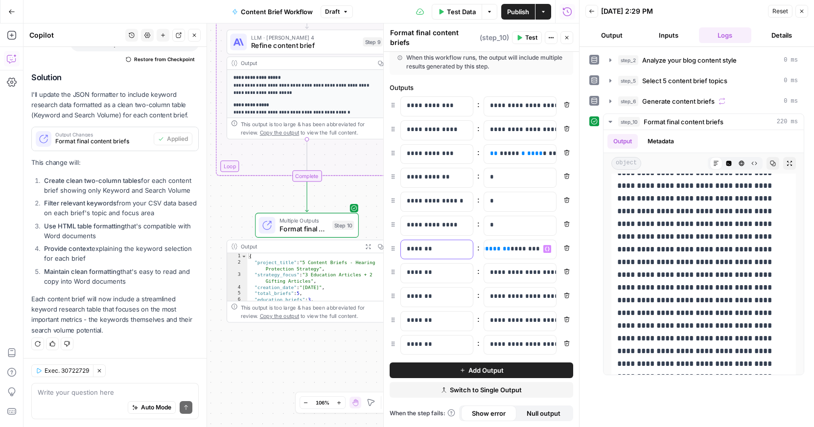
click at [442, 247] on p "*******" at bounding box center [437, 249] width 60 height 10
click at [548, 250] on icon "button" at bounding box center [547, 249] width 5 height 4
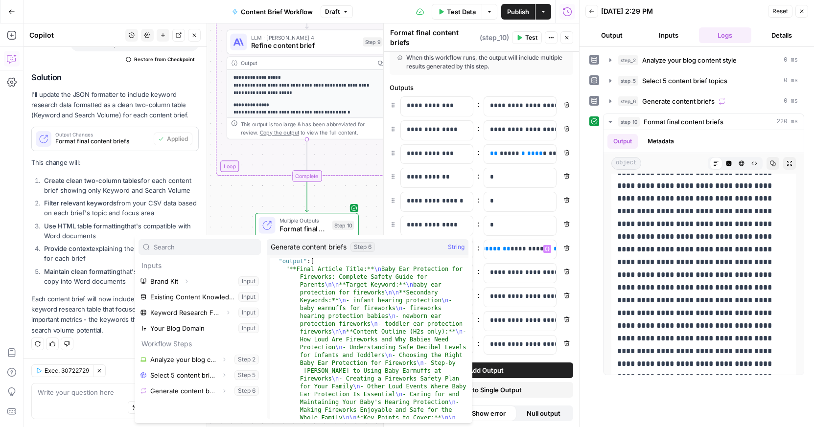
scroll to position [0, 0]
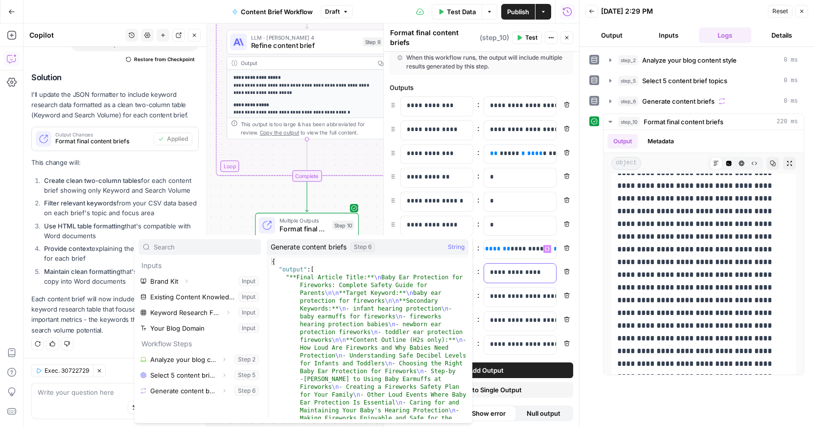
click at [526, 276] on p "**********" at bounding box center [520, 273] width 60 height 10
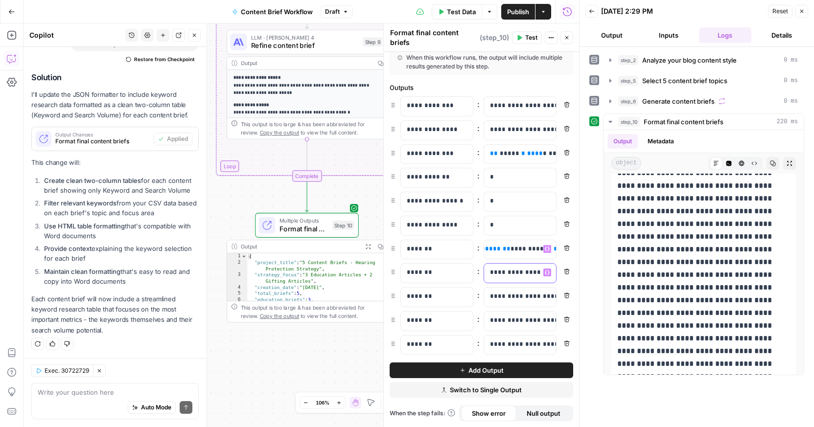
click at [497, 276] on p "**********" at bounding box center [512, 273] width 45 height 10
click at [545, 273] on icon "button" at bounding box center [547, 272] width 5 height 5
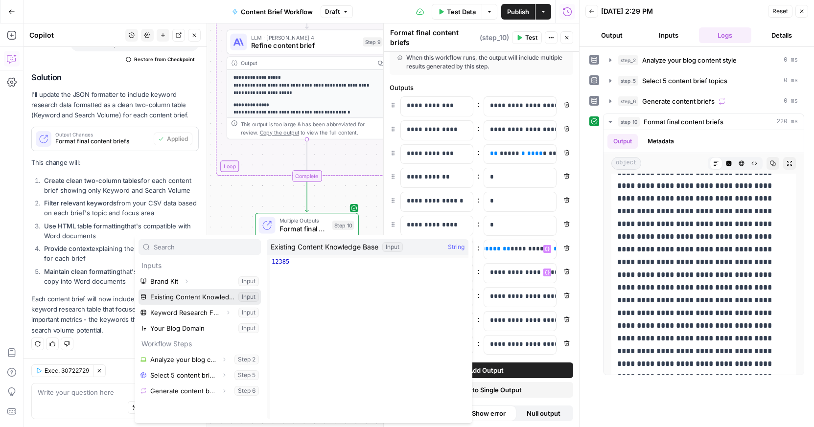
click at [172, 303] on button "Select variable Existing Content Knowledge Base" at bounding box center [199, 297] width 122 height 16
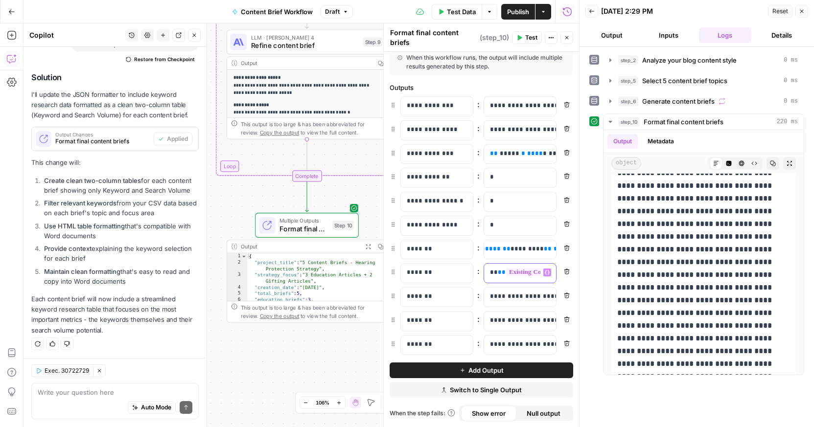
click at [511, 275] on span "**********" at bounding box center [591, 272] width 171 height 8
click at [494, 274] on p "**********" at bounding box center [512, 273] width 45 height 10
click at [545, 271] on icon "button" at bounding box center [547, 272] width 5 height 5
click at [500, 274] on span "**" at bounding box center [502, 272] width 8 height 6
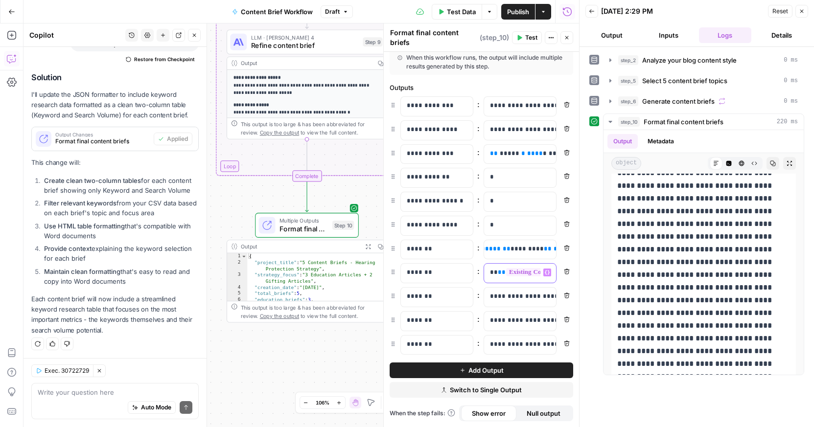
click at [500, 274] on span "**" at bounding box center [502, 272] width 8 height 6
click at [549, 271] on button "Variables Menu" at bounding box center [547, 273] width 8 height 8
click at [489, 271] on div "**********" at bounding box center [512, 273] width 56 height 19
click at [491, 278] on div "**********" at bounding box center [512, 273] width 56 height 19
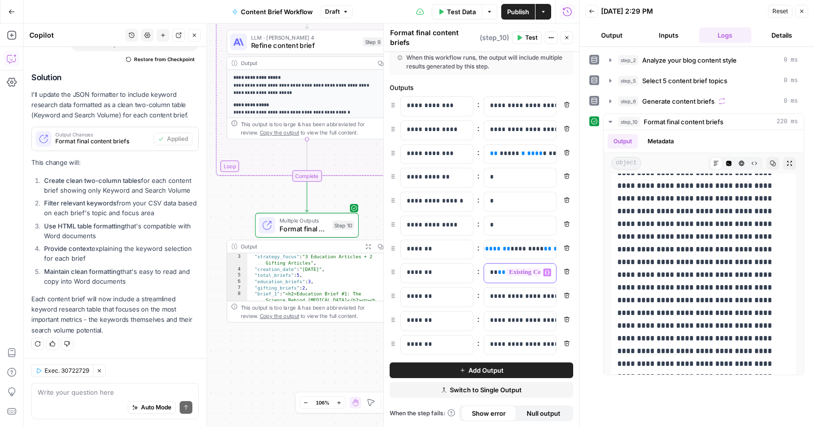
click at [492, 270] on p "**********" at bounding box center [512, 273] width 45 height 10
click at [549, 273] on button "Variables Menu" at bounding box center [547, 273] width 8 height 8
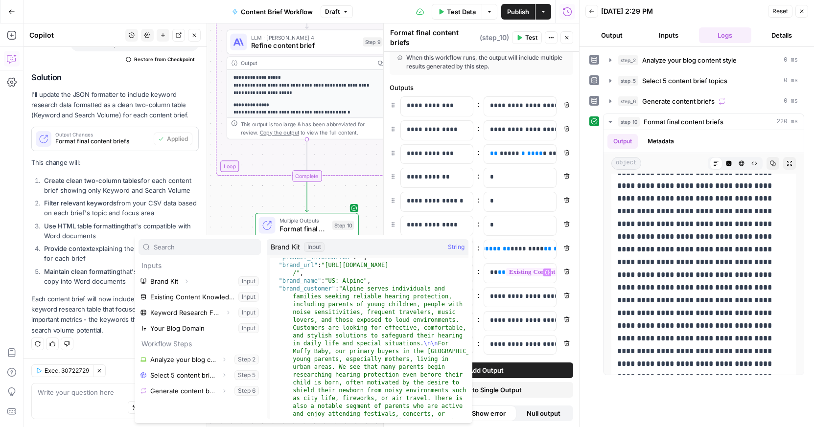
scroll to position [12, 0]
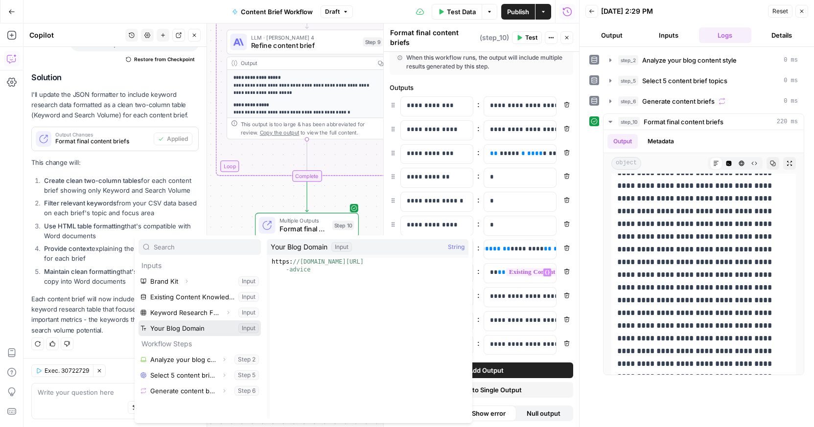
click at [172, 327] on button "Select variable Your Blog Domain" at bounding box center [199, 329] width 122 height 16
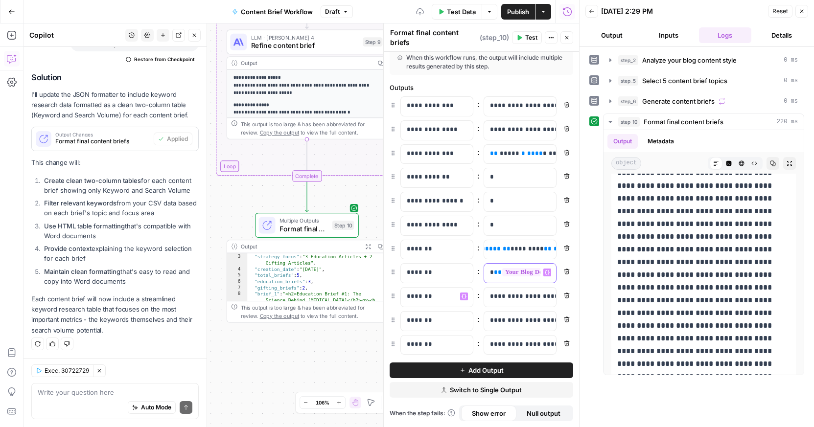
click at [491, 277] on p "**********" at bounding box center [512, 273] width 45 height 10
click at [527, 276] on span "**********" at bounding box center [552, 272] width 100 height 8
click at [494, 272] on span "**" at bounding box center [498, 272] width 8 height 6
click at [491, 274] on p "**********" at bounding box center [512, 273] width 45 height 10
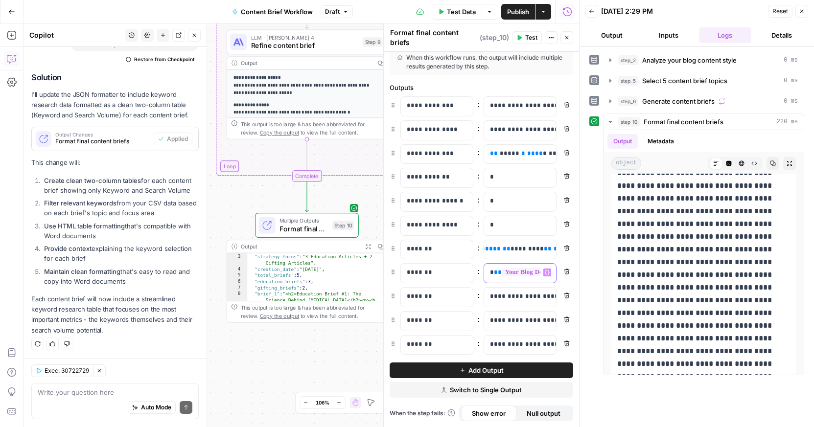
click at [491, 274] on p "**********" at bounding box center [512, 273] width 45 height 10
click at [510, 265] on div "**********" at bounding box center [512, 273] width 56 height 19
click at [488, 277] on div "**********" at bounding box center [512, 273] width 56 height 19
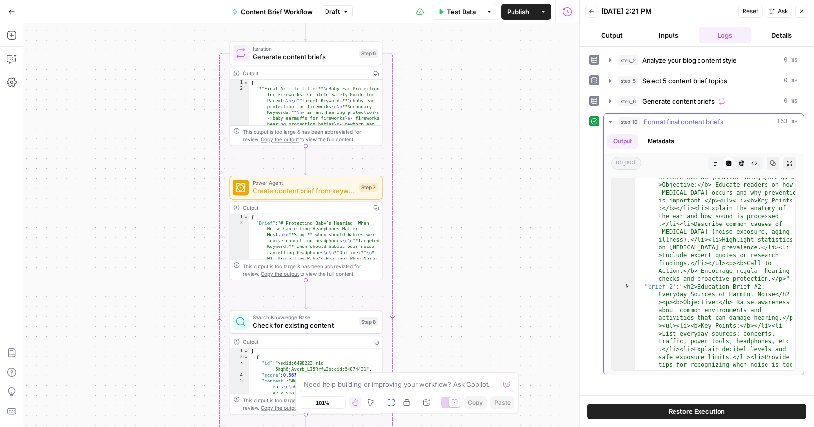
scroll to position [84, 0]
click at [364, 380] on textarea at bounding box center [402, 385] width 196 height 10
type textarea "what are the titles of each of the content briefs?"
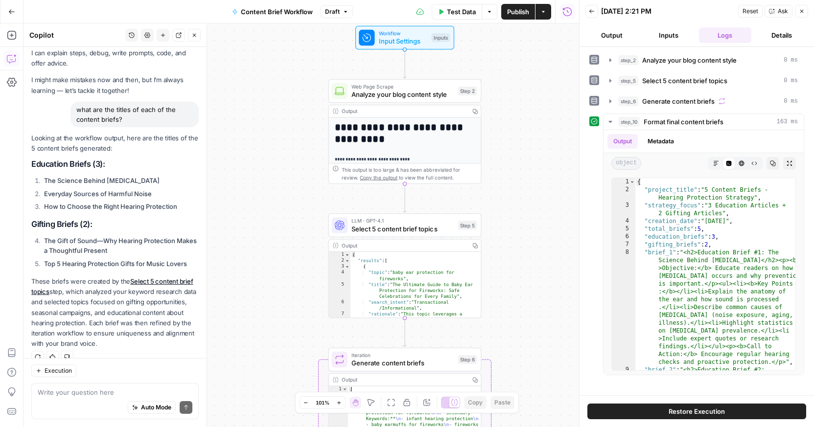
scroll to position [38, 0]
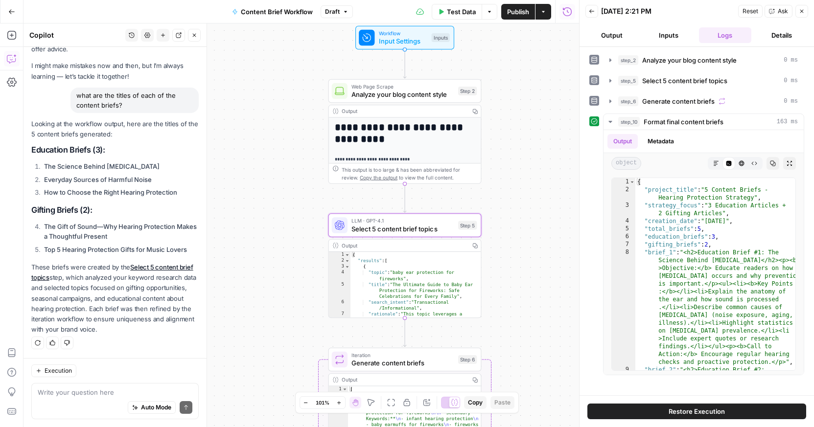
click at [155, 266] on link "Select 5 content brief topics" at bounding box center [112, 272] width 162 height 18
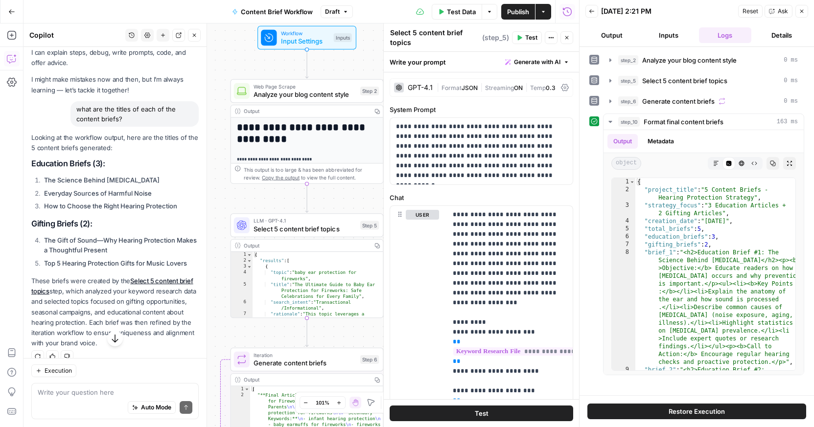
scroll to position [14, 0]
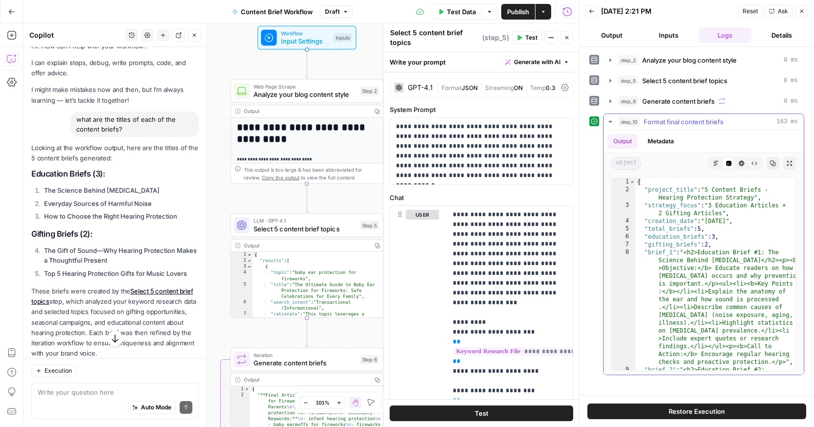
click at [682, 120] on span "Format final content briefs" at bounding box center [683, 122] width 80 height 10
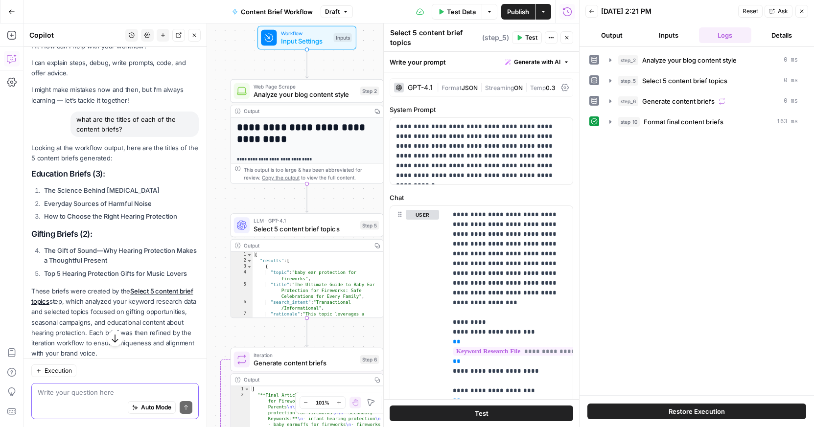
click at [114, 391] on textarea at bounding box center [115, 393] width 155 height 10
drag, startPoint x: 114, startPoint y: 258, endPoint x: 42, endPoint y: 248, distance: 72.7
click at [42, 248] on li "The Gift of Sound—Why Hearing Protection Makes a Thoughtful Present" at bounding box center [120, 256] width 157 height 20
copy strong "The Gift of Sound—Why Hearing Protection Makes a Thoughtful Present"
click at [63, 393] on textarea "can you share here the brief for" at bounding box center [115, 393] width 155 height 10
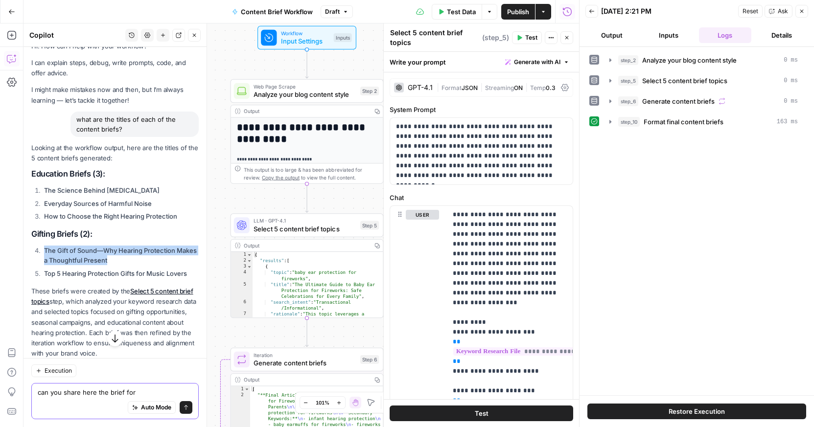
click at [160, 389] on textarea "can you share here the brief for" at bounding box center [115, 393] width 155 height 10
paste textarea "The Gift of Sound—Why Hearing Protection Makes a Thoughtful Present"
type textarea "can you share here the brief for The Gift of Sound—Why Hearing Protection Makes…"
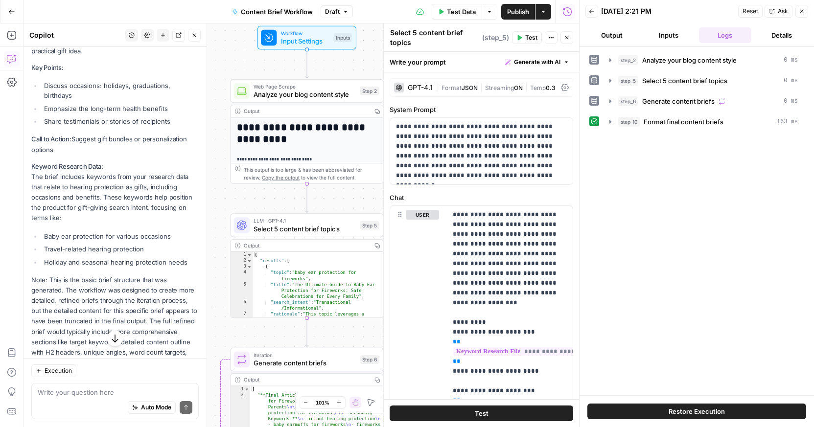
scroll to position [479, 0]
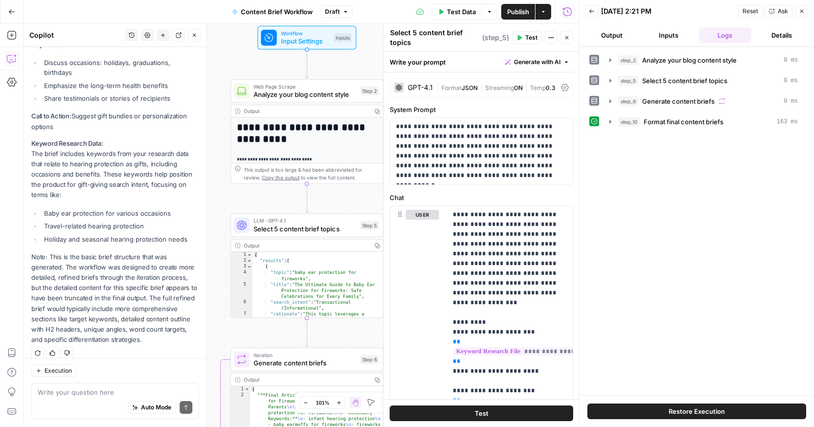
click at [146, 334] on p "Note: This is the basic brief structure that was generated. The workflow was de…" at bounding box center [114, 298] width 167 height 93
click at [688, 117] on span "Format final content briefs" at bounding box center [683, 122] width 80 height 10
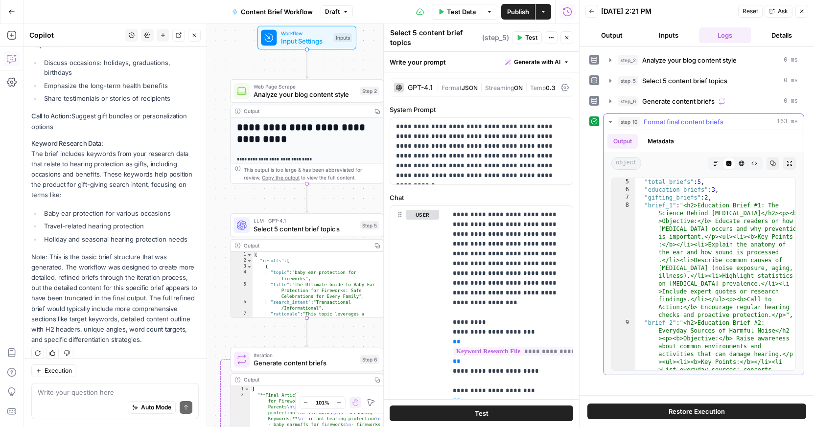
scroll to position [47, 0]
click at [90, 396] on textarea at bounding box center [115, 393] width 155 height 10
click at [680, 120] on span "Format final content briefs" at bounding box center [683, 122] width 80 height 10
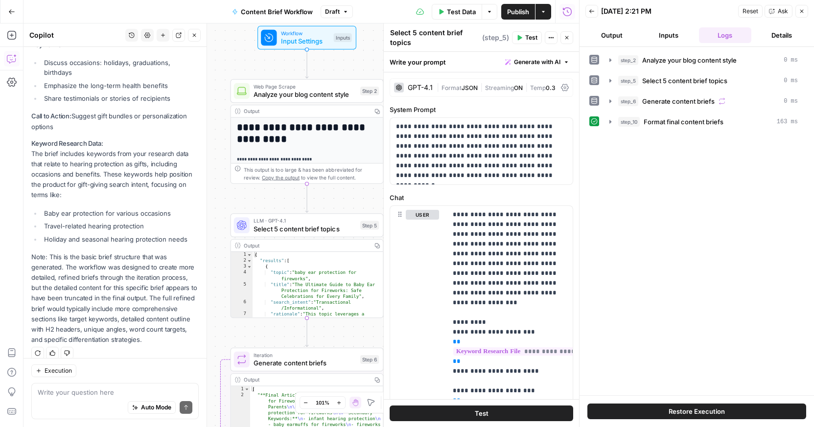
click at [689, 419] on div "Restore Execution" at bounding box center [696, 411] width 234 height 32
click at [688, 413] on span "Restore Execution" at bounding box center [696, 412] width 56 height 10
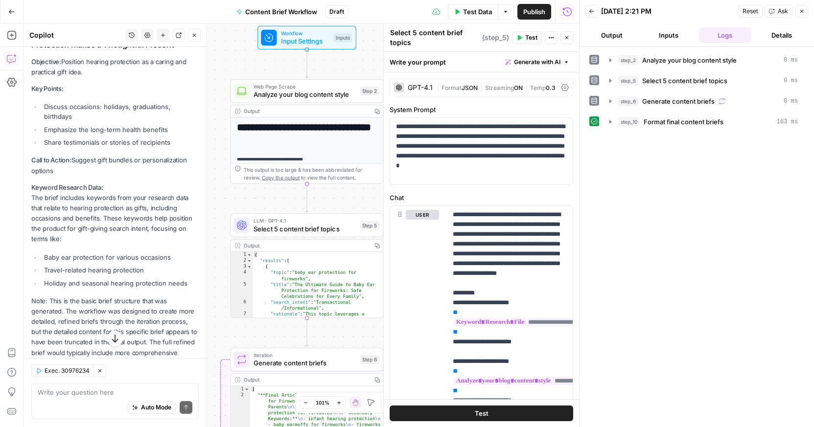
scroll to position [479, 0]
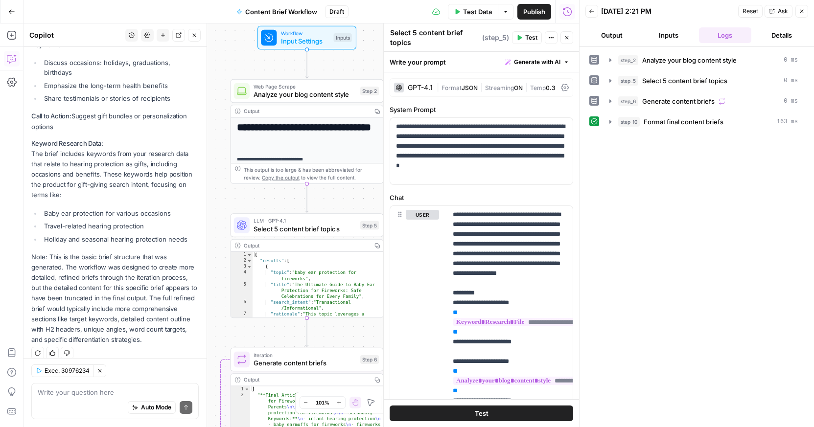
click at [81, 400] on div "Auto Mode Send" at bounding box center [115, 408] width 155 height 22
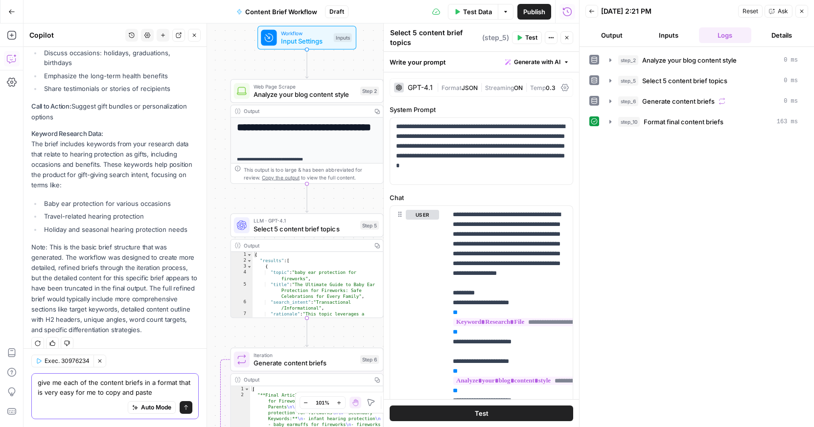
type textarea "give me each of the content briefs in a format that is very easy for me to copy…"
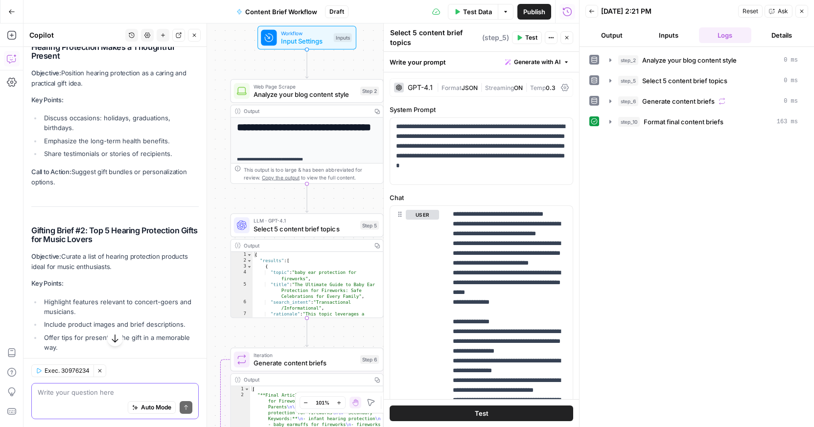
scroll to position [1516, 0]
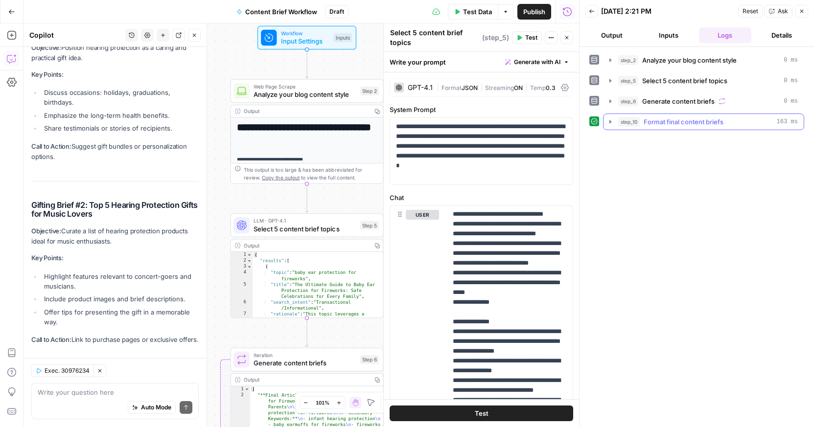
click at [681, 123] on span "Format final content briefs" at bounding box center [683, 122] width 80 height 10
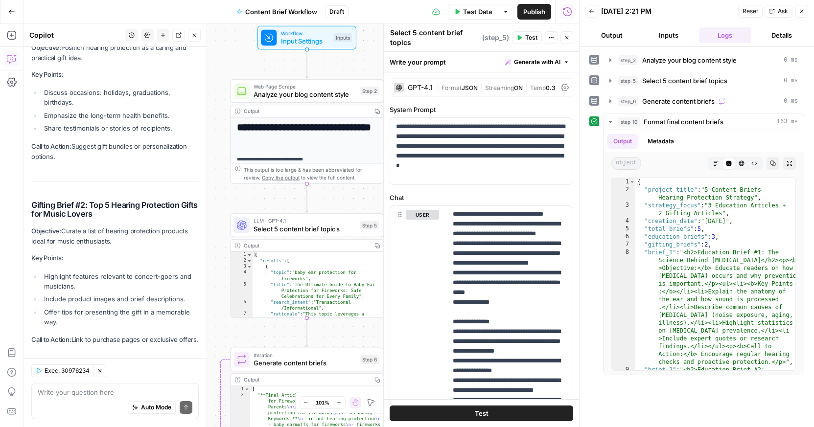
click at [529, 40] on span "Test" at bounding box center [531, 37] width 12 height 9
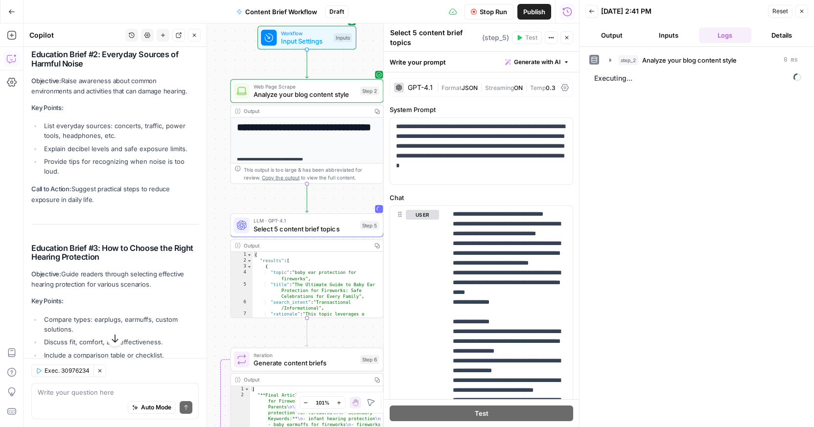
scroll to position [1068, 0]
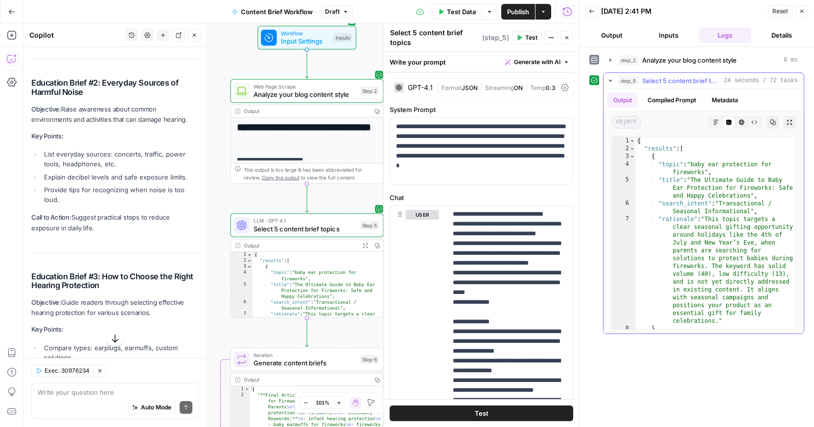
click at [654, 82] on span "Select 5 content brief topics" at bounding box center [681, 81] width 78 height 10
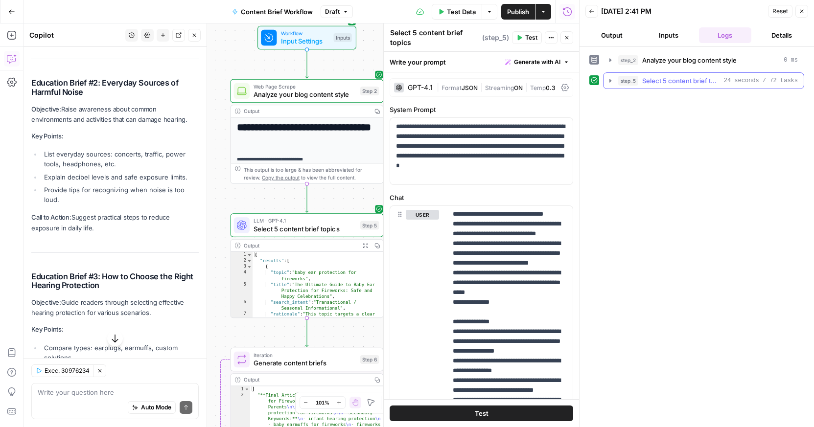
click at [680, 87] on button "step_5 Select 5 content brief topics 24 seconds / 72 tasks" at bounding box center [703, 81] width 200 height 16
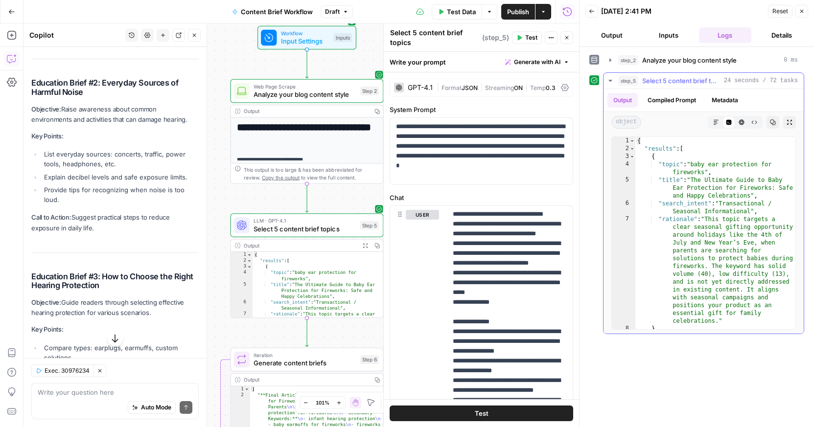
scroll to position [17, 0]
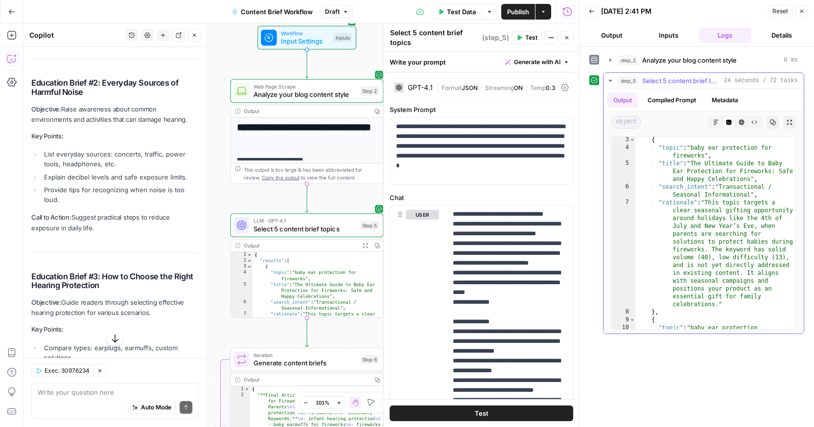
click at [716, 121] on icon "button" at bounding box center [716, 122] width 6 height 6
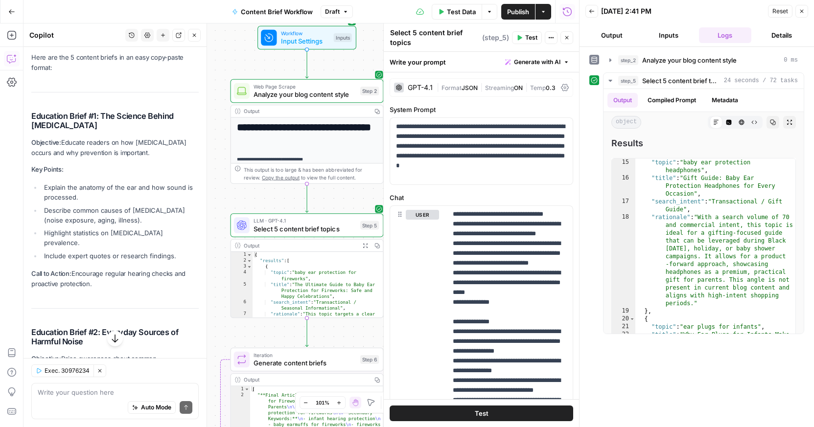
scroll to position [818, 0]
click at [101, 112] on h2 "Education Brief #1: The Science Behind Hearing Loss" at bounding box center [114, 121] width 167 height 18
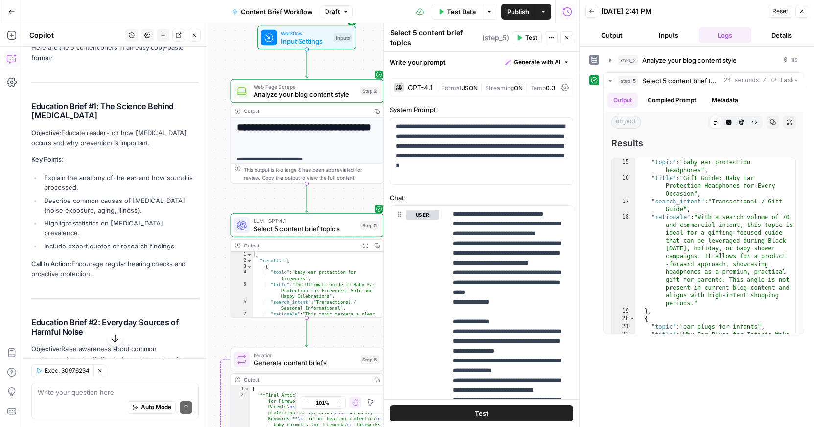
scroll to position [824, 0]
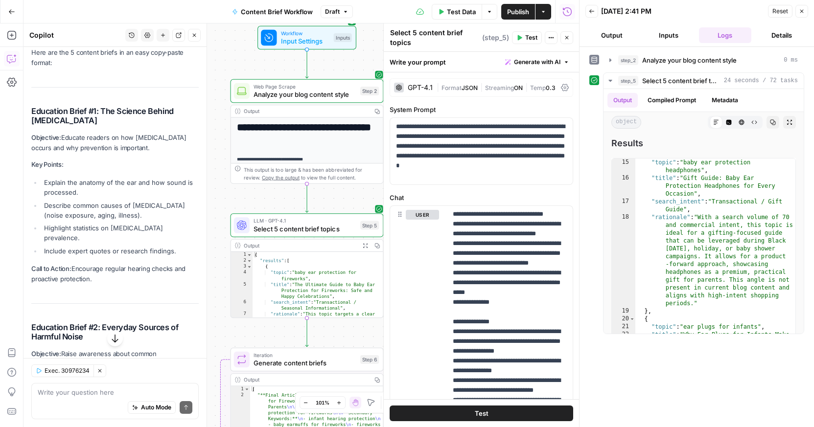
drag, startPoint x: 101, startPoint y: 100, endPoint x: 127, endPoint y: 261, distance: 163.5
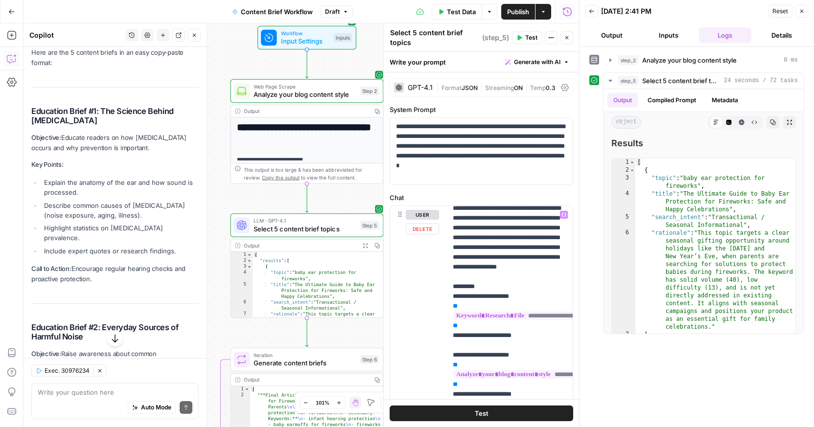
scroll to position [0, 0]
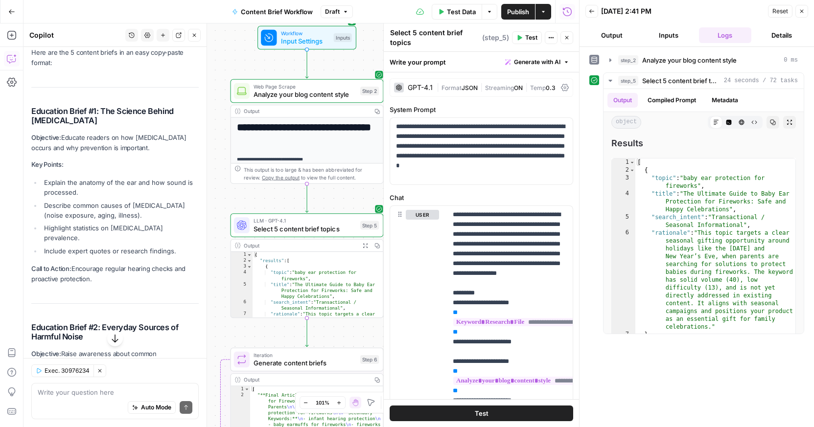
click at [87, 107] on h2 "Education Brief #1: The Science Behind Hearing Loss" at bounding box center [114, 116] width 167 height 18
drag, startPoint x: 102, startPoint y: 99, endPoint x: 149, endPoint y: 256, distance: 163.3
copy div "The Science Behind Hearing Loss Objective: Educate readers on how hearing loss …"
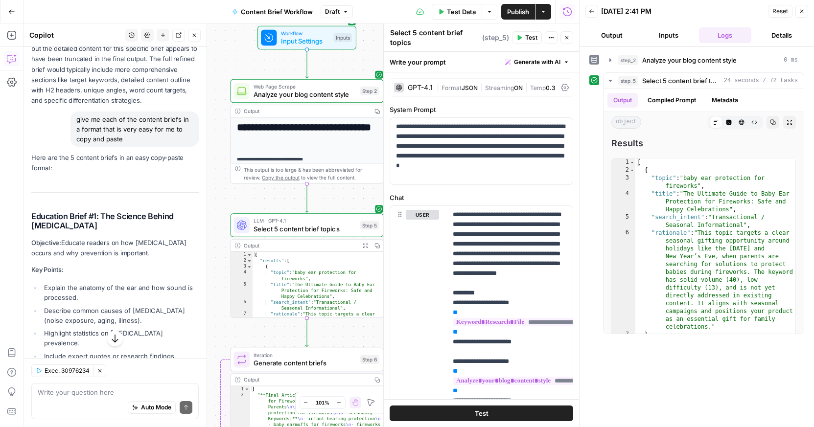
scroll to position [717, 0]
click at [130, 213] on h2 "Education Brief #1: The Science Behind Hearing Loss" at bounding box center [114, 222] width 167 height 18
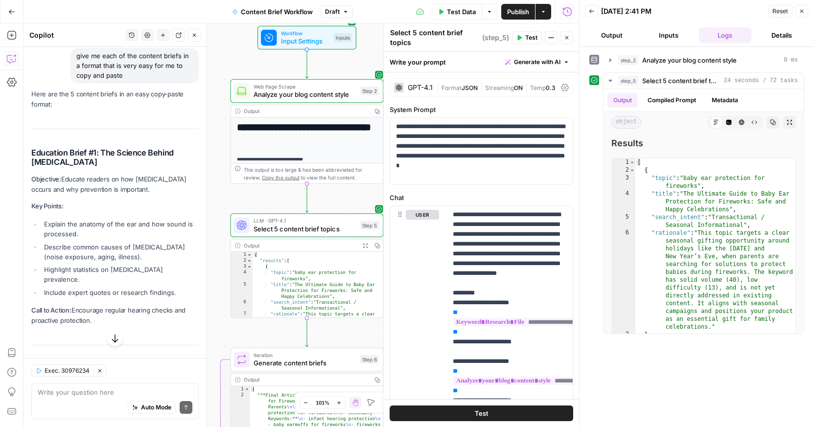
scroll to position [781, 0]
click at [106, 396] on textarea at bounding box center [115, 393] width 155 height 10
type textarea "can you add the headers and keywork research table in a simple format as well t…"
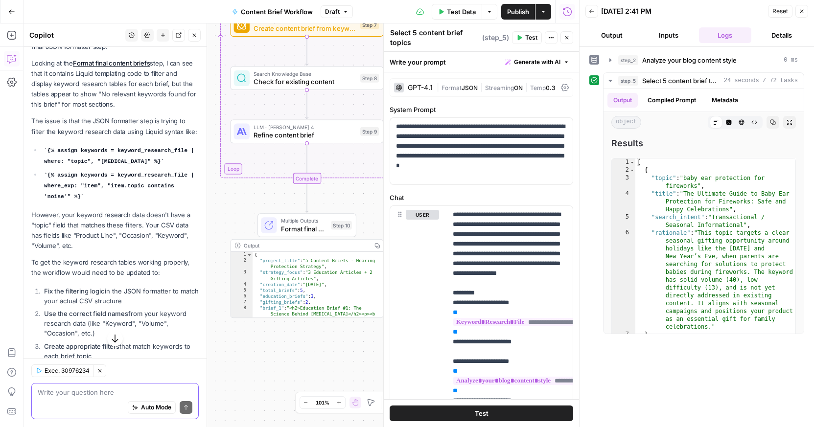
scroll to position [1950, 0]
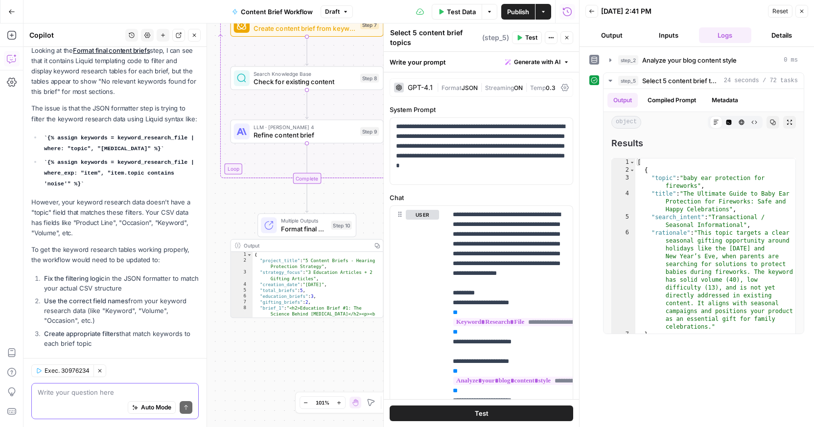
click at [103, 391] on textarea at bounding box center [115, 393] width 155 height 10
type textarea "yes"
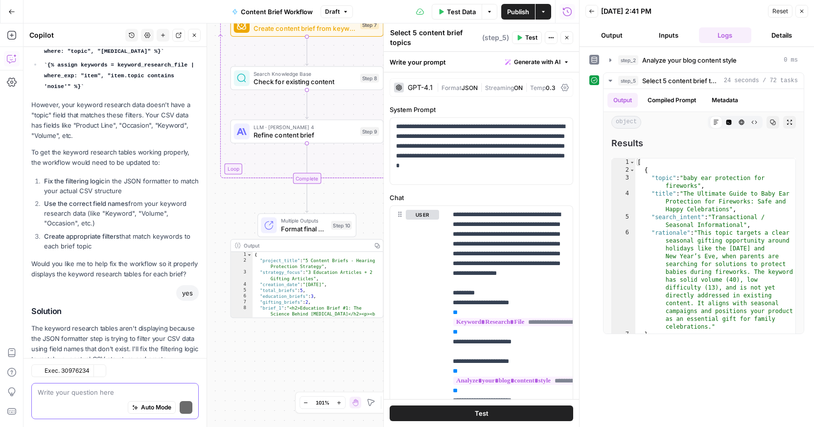
scroll to position [2076, 0]
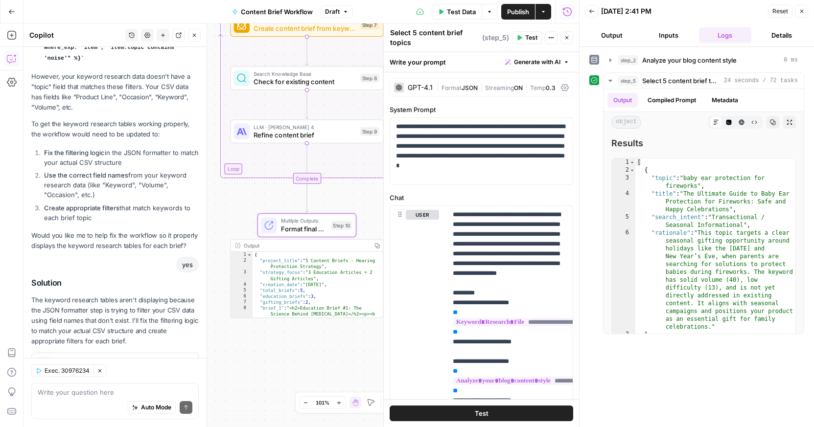
click at [181, 361] on span "Apply" at bounding box center [180, 365] width 16 height 9
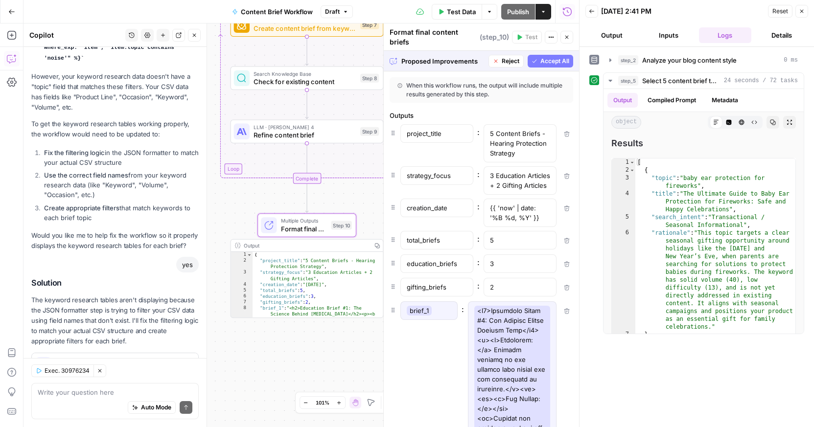
click at [172, 361] on span "Accept" at bounding box center [178, 365] width 20 height 9
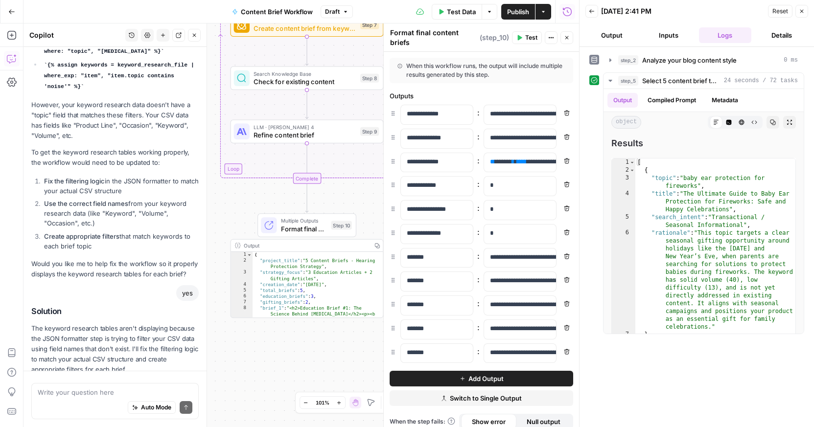
scroll to position [2154, 0]
